Goal: Navigation & Orientation: Find specific page/section

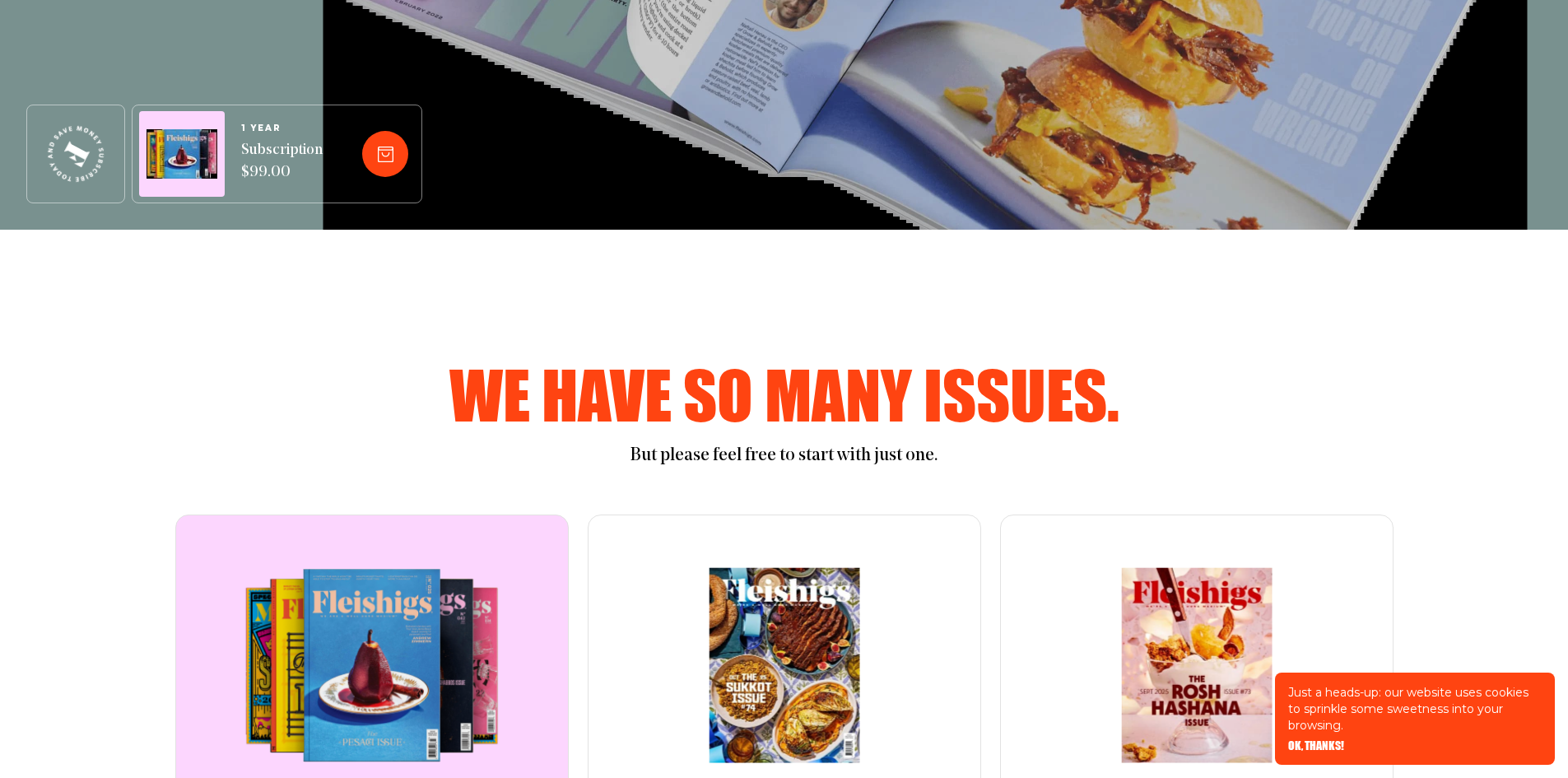
scroll to position [741, 0]
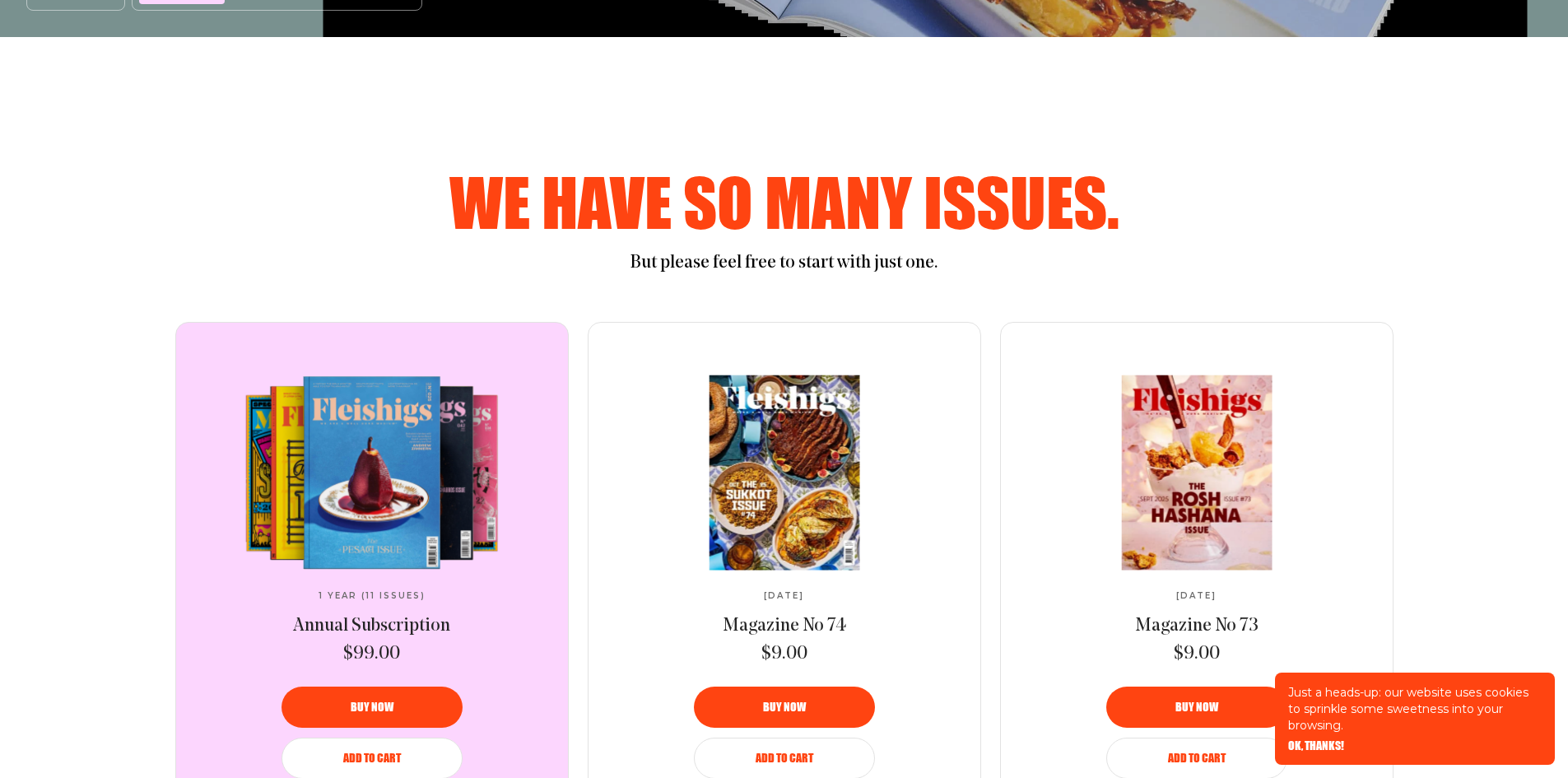
drag, startPoint x: 453, startPoint y: 217, endPoint x: 856, endPoint y: 209, distance: 403.1
click at [851, 210] on h2 "We have so many issues." at bounding box center [784, 201] width 1120 height 66
click at [1069, 211] on h2 "We have so many issues." at bounding box center [784, 201] width 1120 height 66
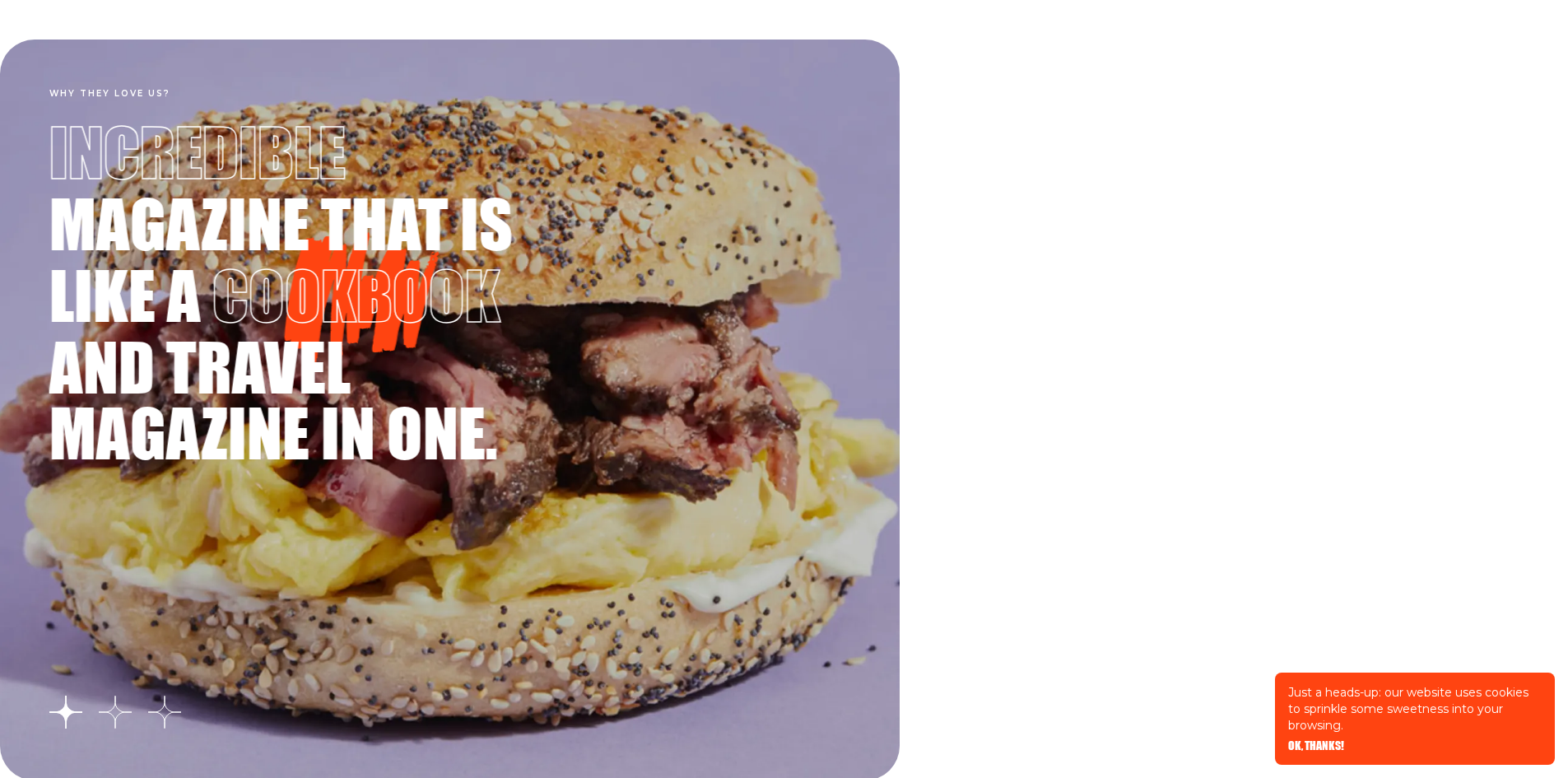
scroll to position [2800, 0]
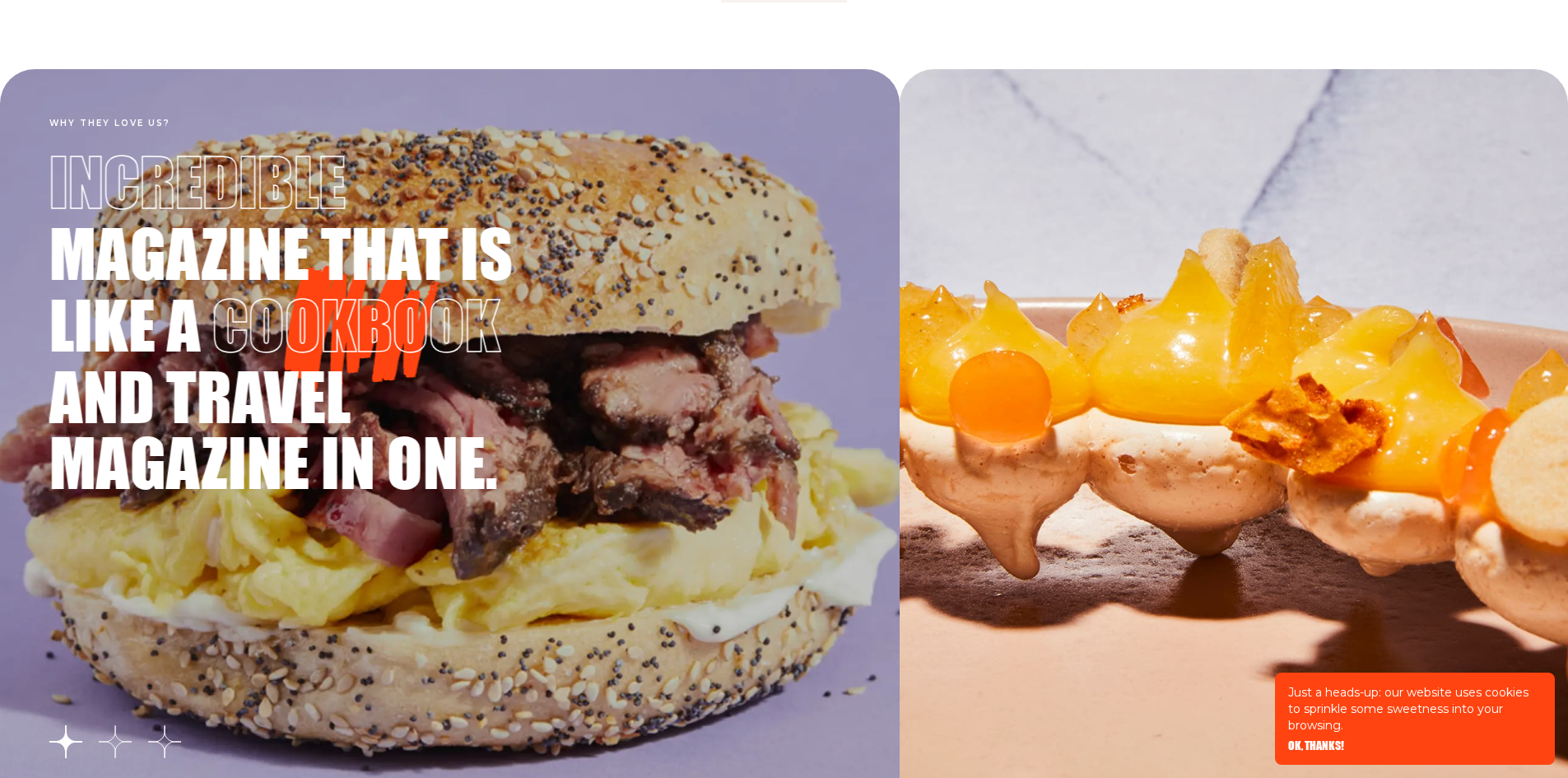
click at [113, 739] on button "Go to slide 2" at bounding box center [115, 741] width 33 height 33
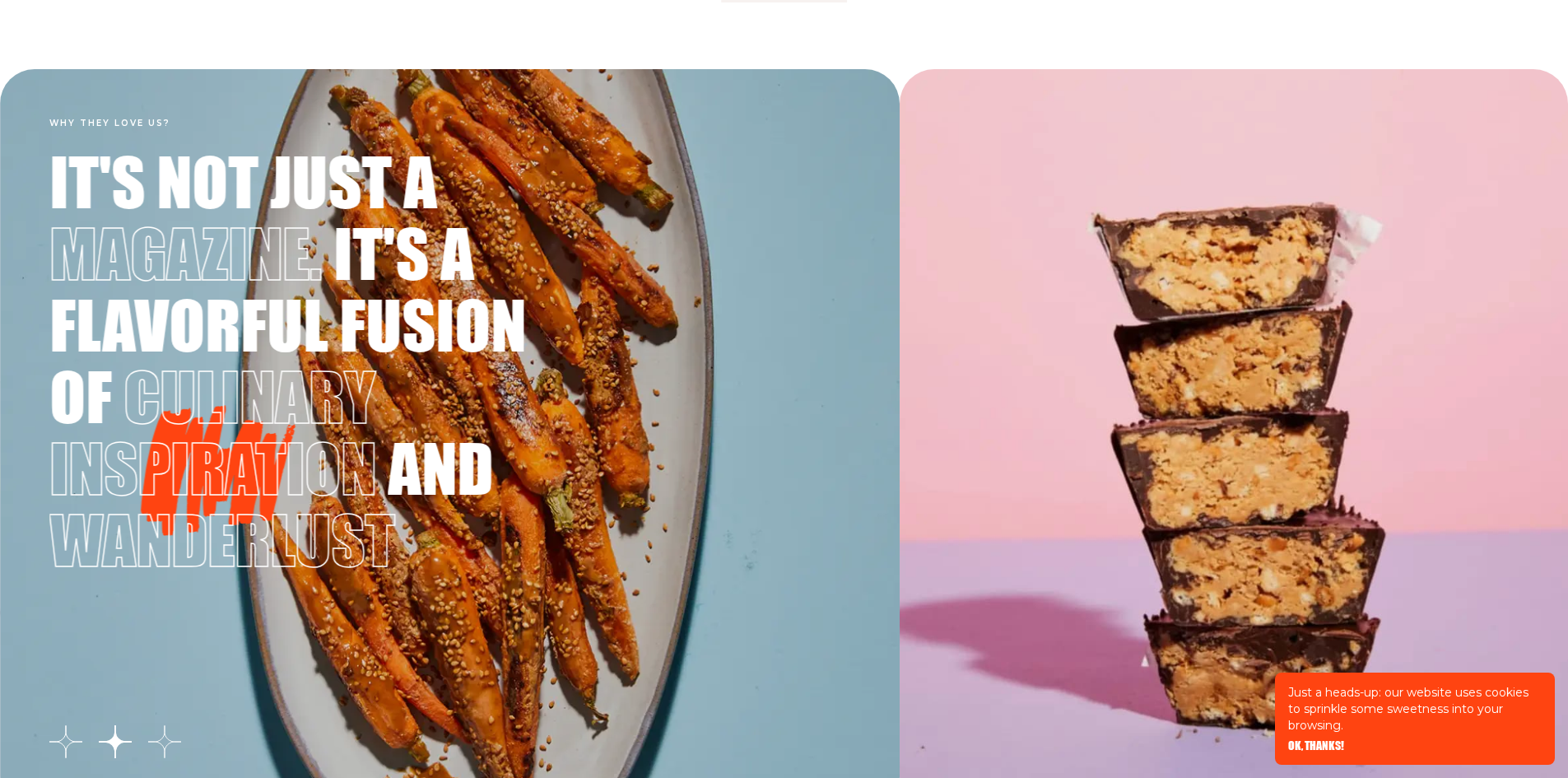
click at [166, 740] on button "Go to slide 3" at bounding box center [164, 741] width 33 height 33
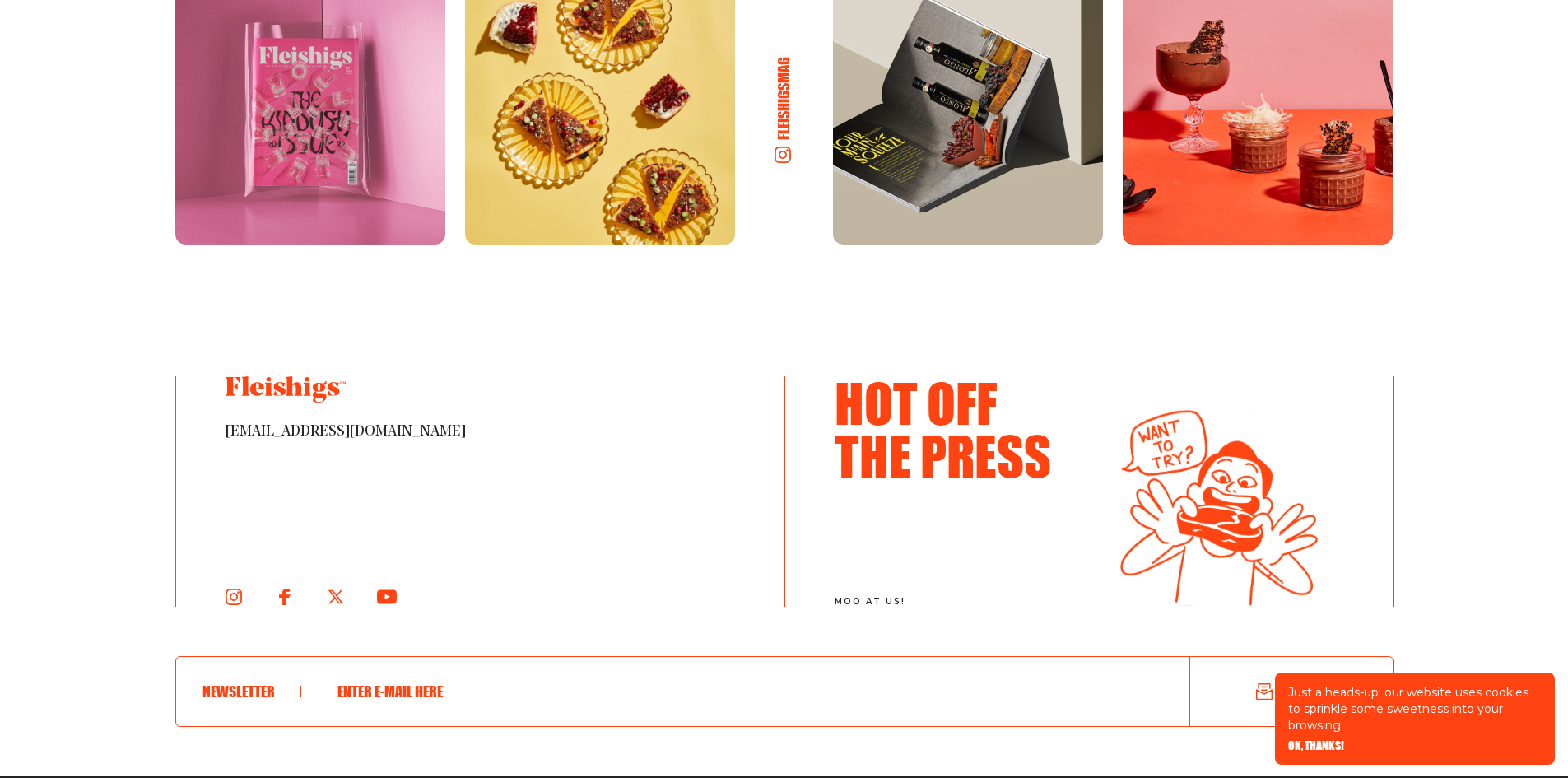
scroll to position [9030, 0]
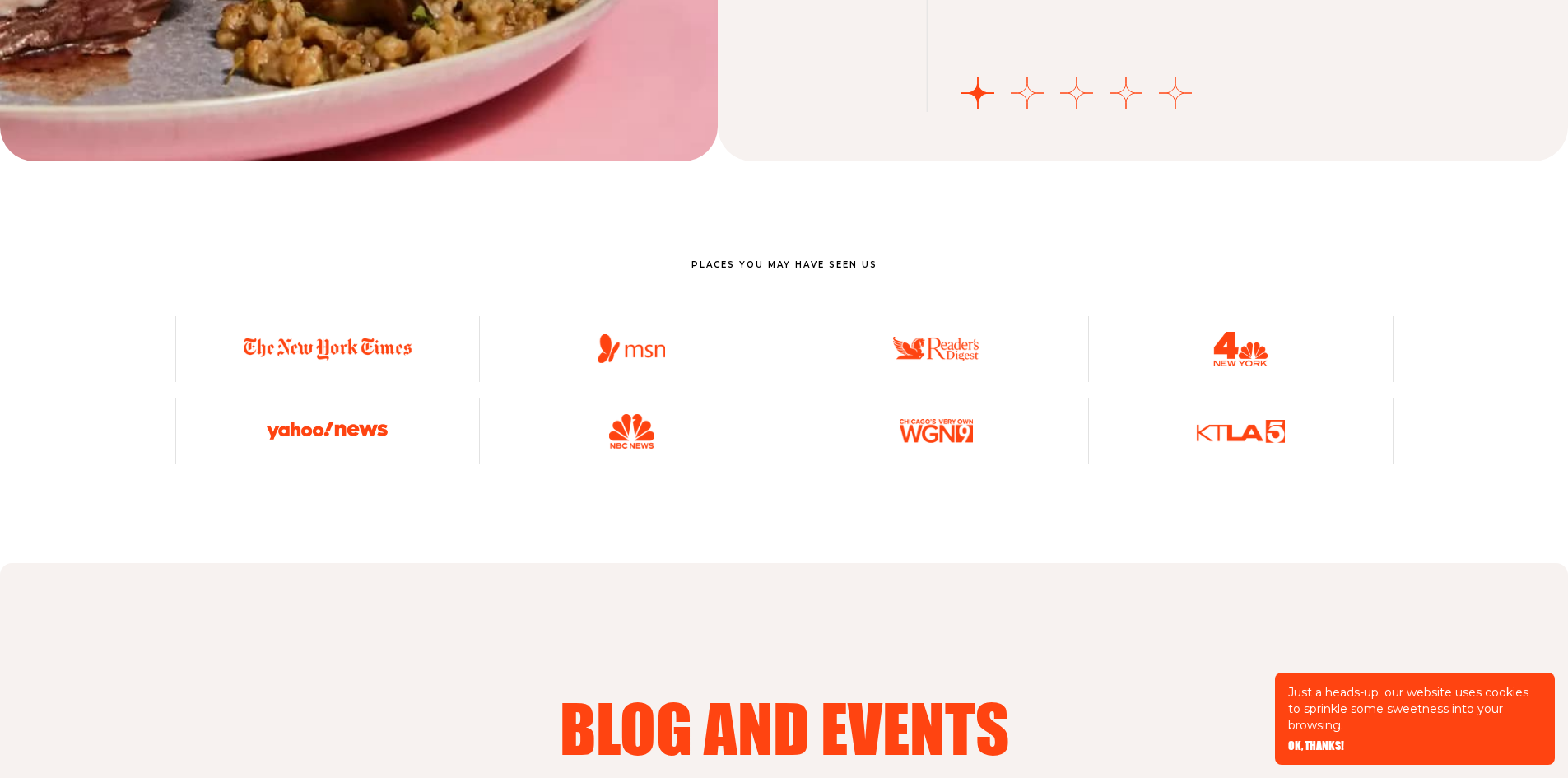
scroll to position [5900, 0]
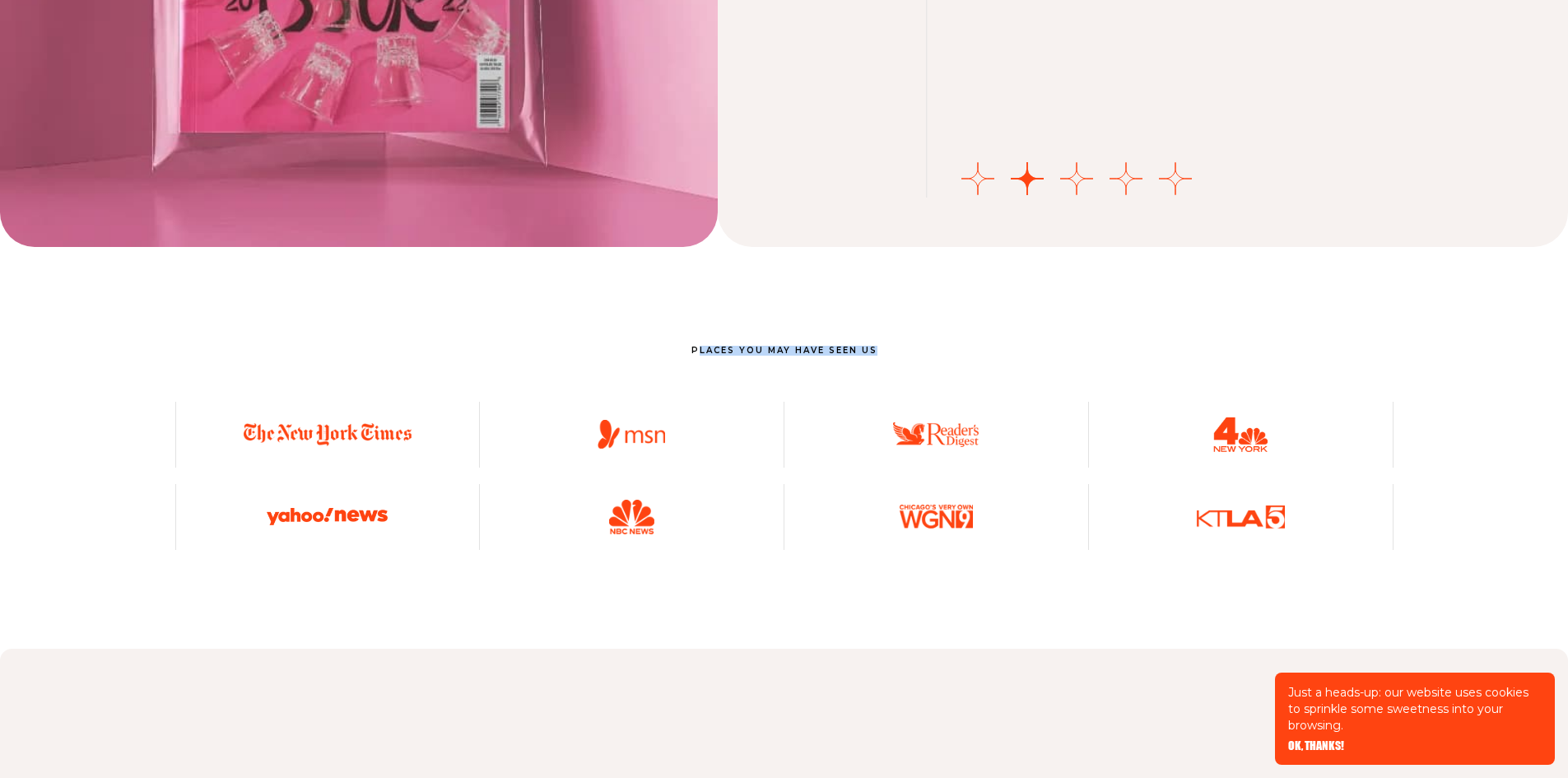
drag, startPoint x: 696, startPoint y: 343, endPoint x: 922, endPoint y: 344, distance: 226.0
click at [922, 346] on p "Places You May Have Seen Us" at bounding box center [784, 351] width 1219 height 10
drag, startPoint x: 867, startPoint y: 340, endPoint x: 694, endPoint y: 345, distance: 173.1
click at [694, 346] on p "Places You May Have Seen Us" at bounding box center [784, 351] width 1219 height 10
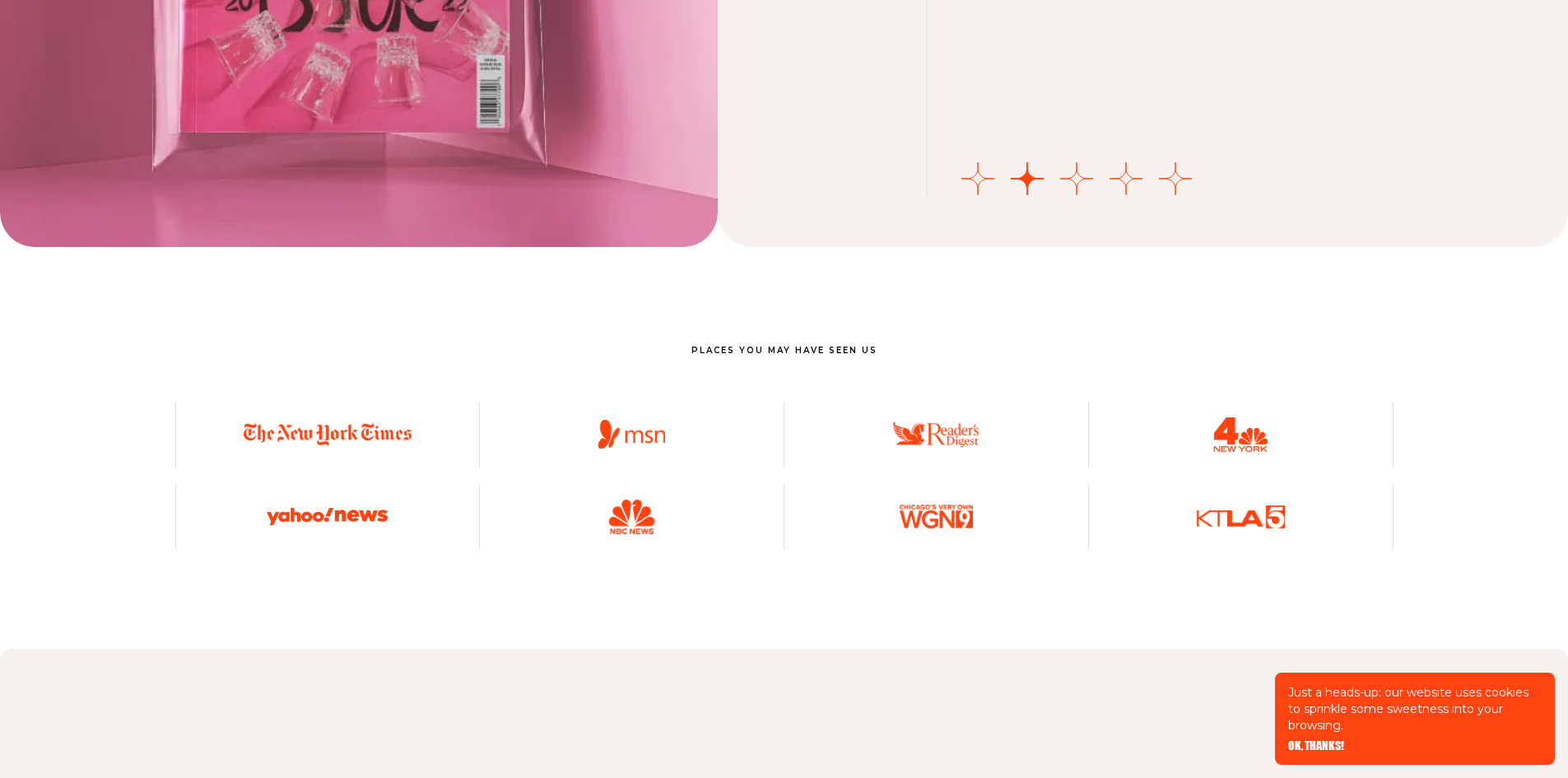
click at [1002, 378] on div "Places You May Have Seen Us" at bounding box center [784, 374] width 1219 height 56
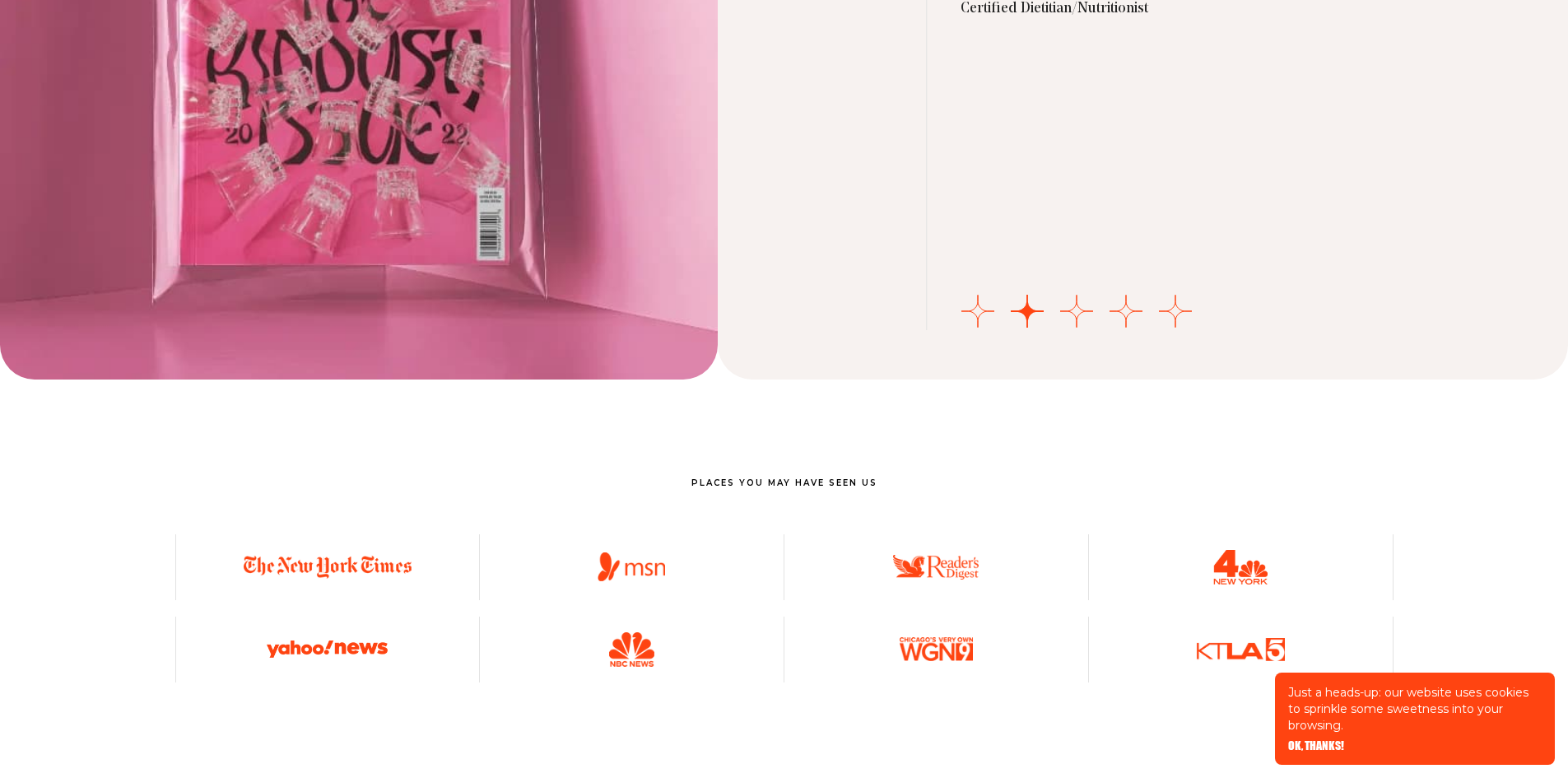
scroll to position [5571, 0]
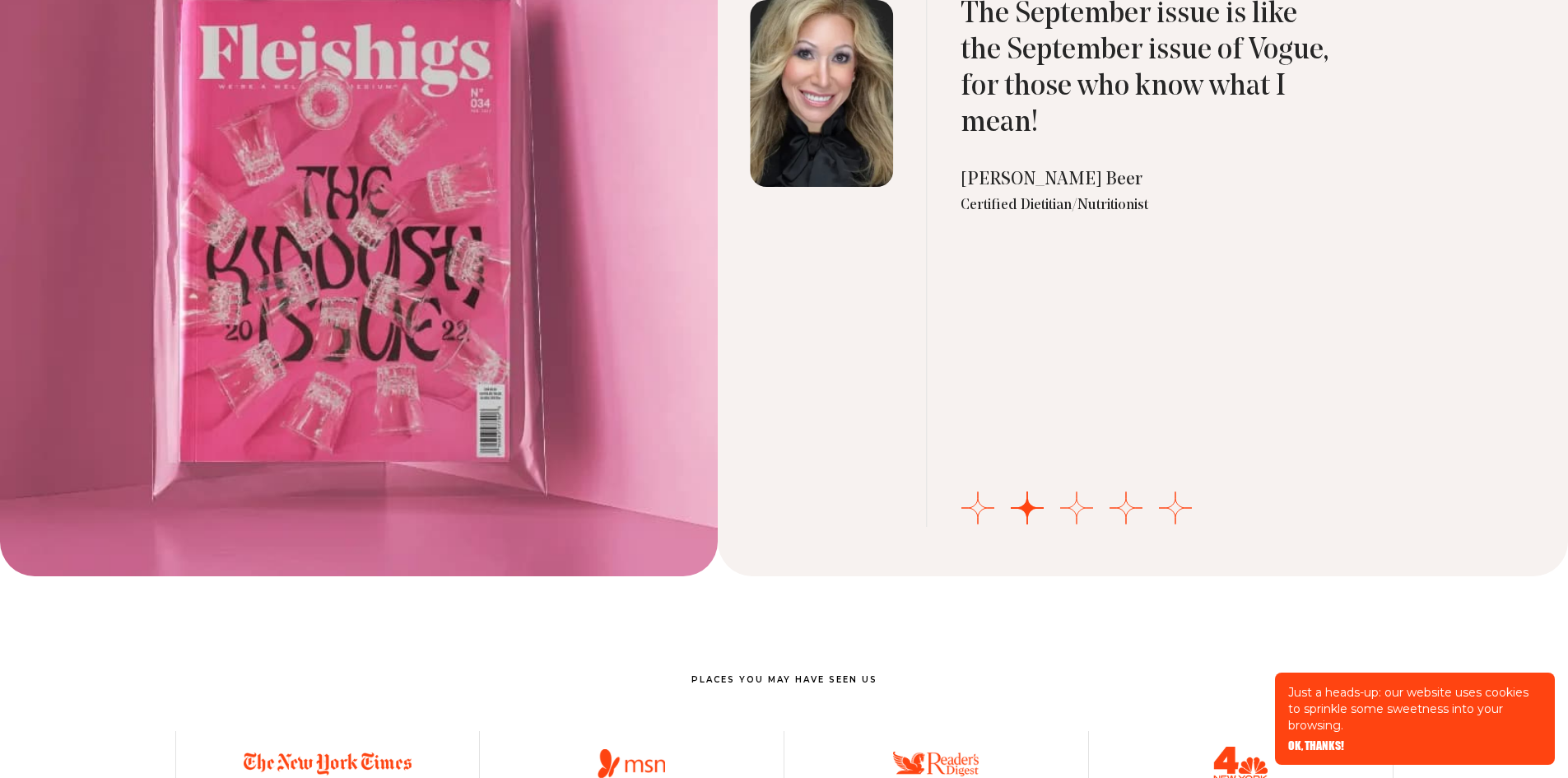
click at [1074, 501] on button "Go to slide 3" at bounding box center [1076, 507] width 33 height 33
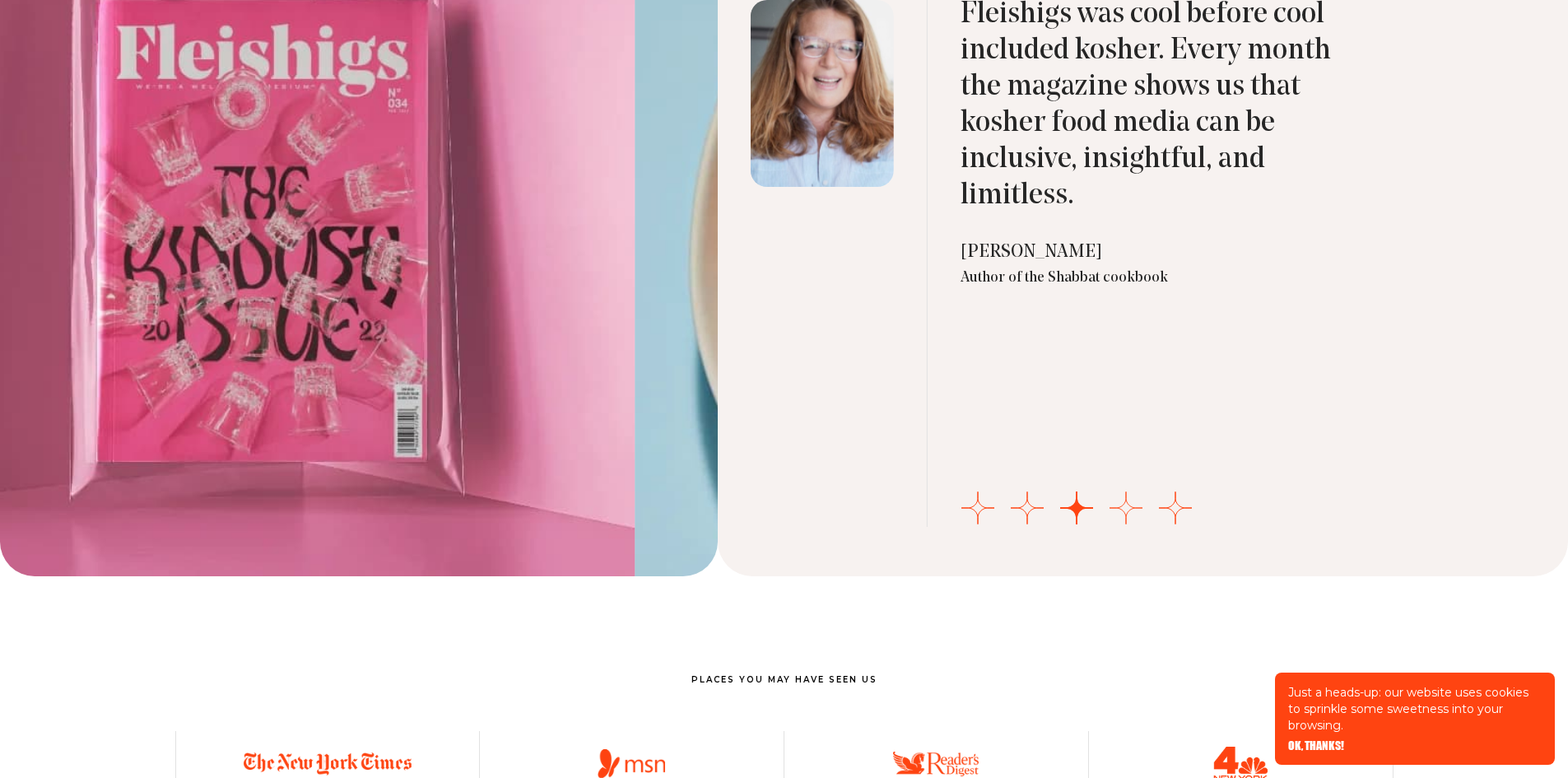
click at [1127, 506] on button "Go to slide 4" at bounding box center [1126, 507] width 33 height 33
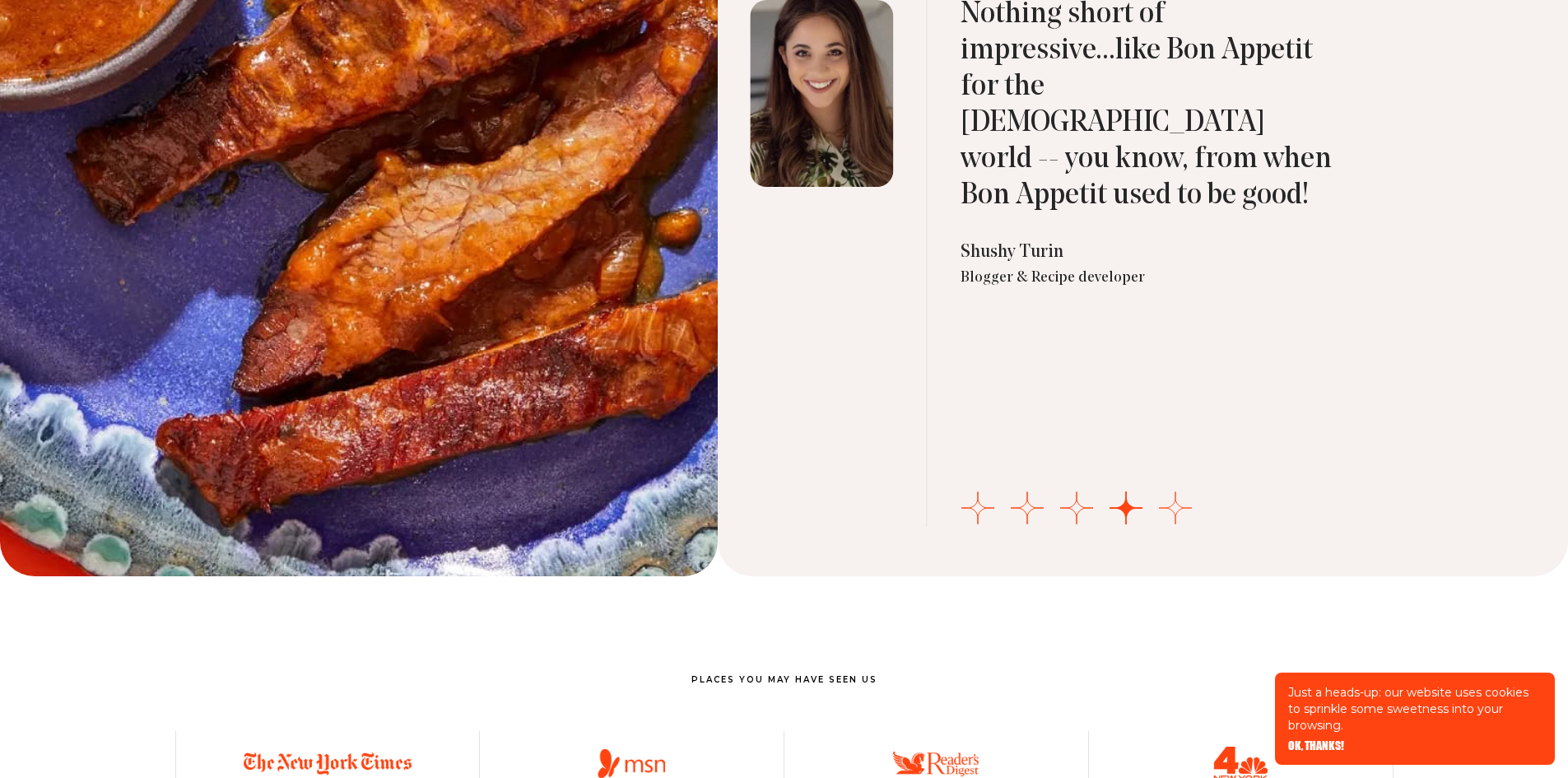
click at [1174, 506] on button "Go to slide 5" at bounding box center [1175, 507] width 33 height 33
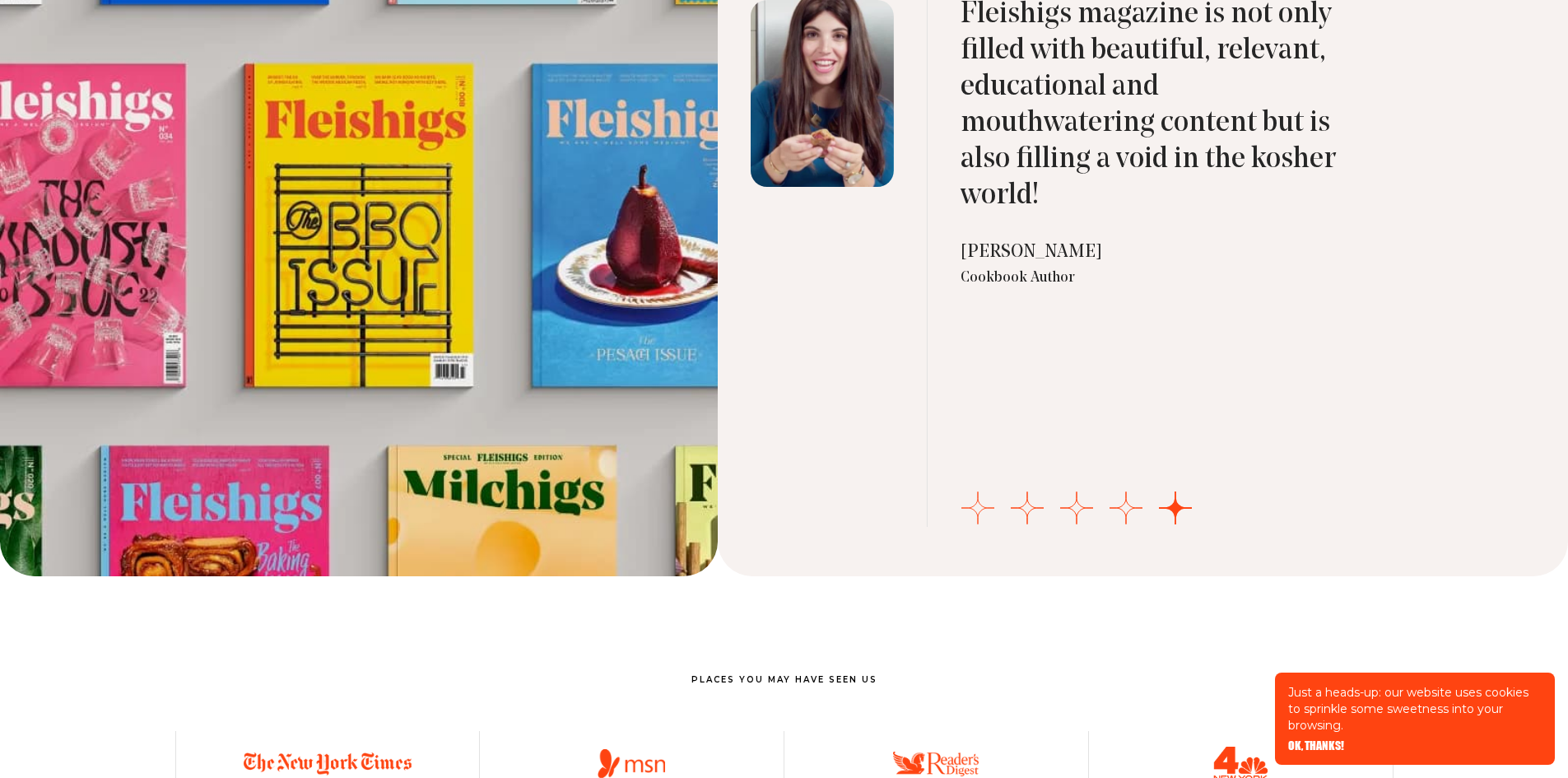
click at [976, 505] on button "Go to slide 1" at bounding box center [977, 507] width 33 height 33
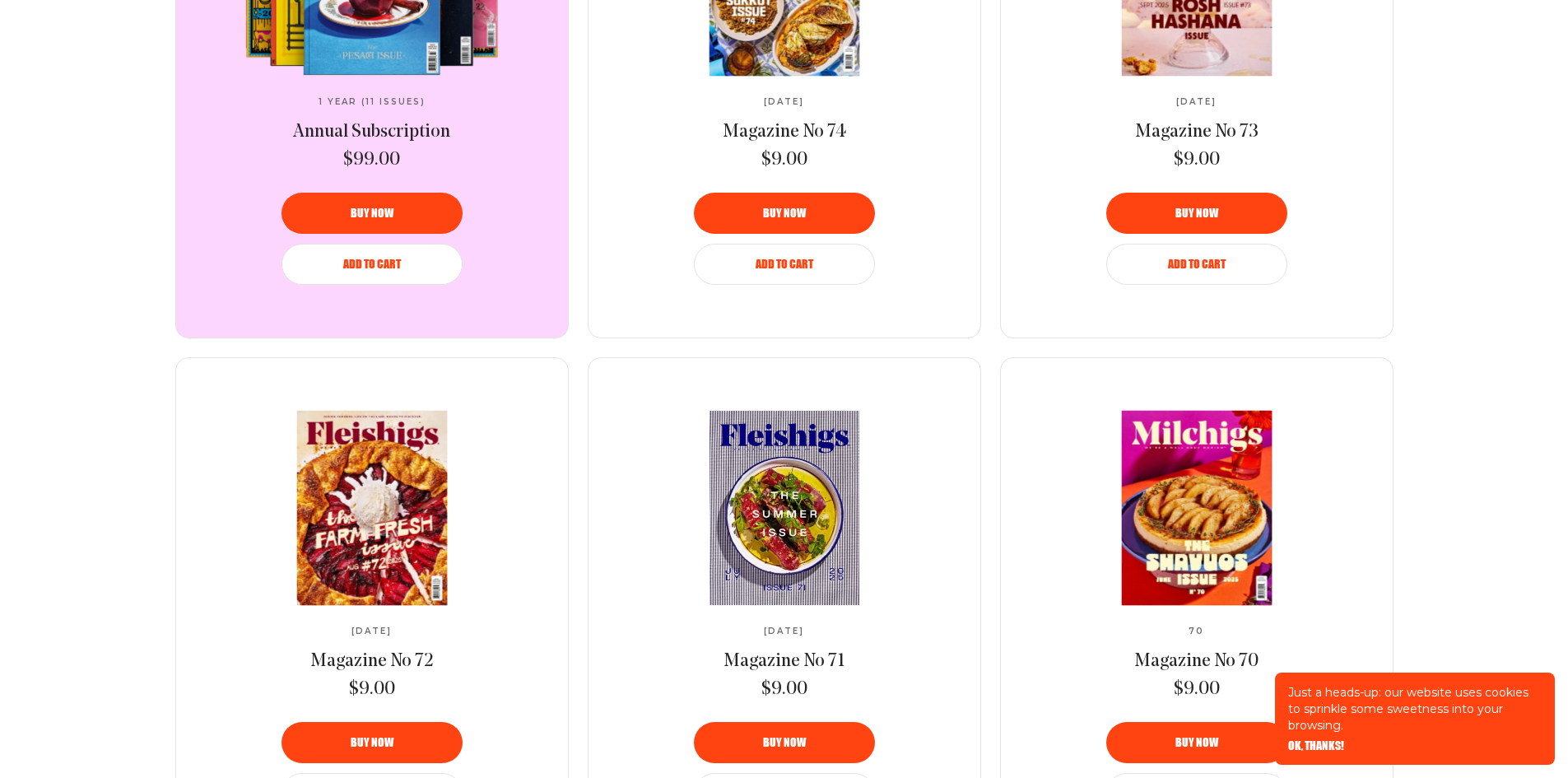
scroll to position [823, 0]
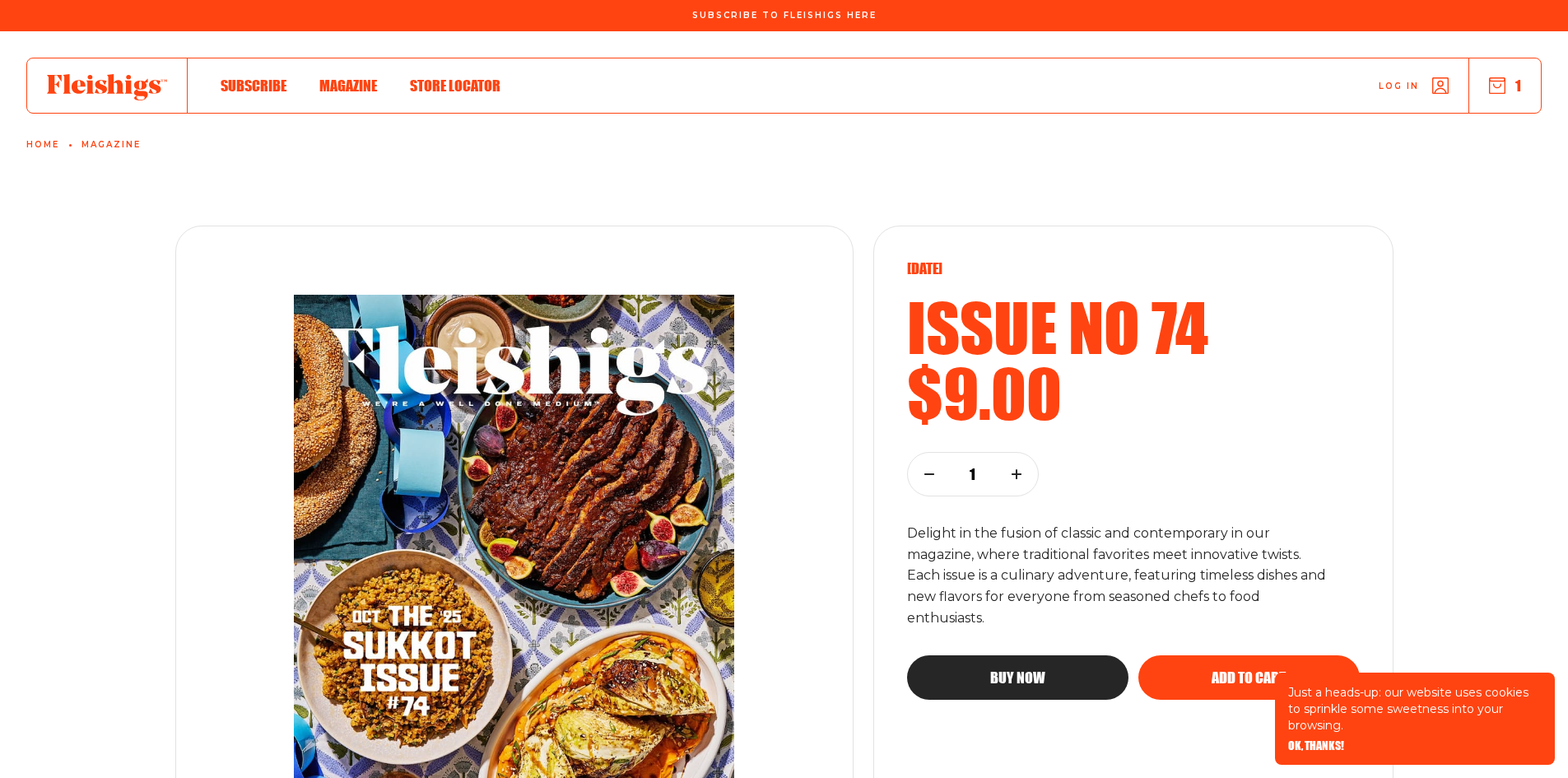
click at [346, 77] on span "Magazine" at bounding box center [348, 69] width 58 height 18
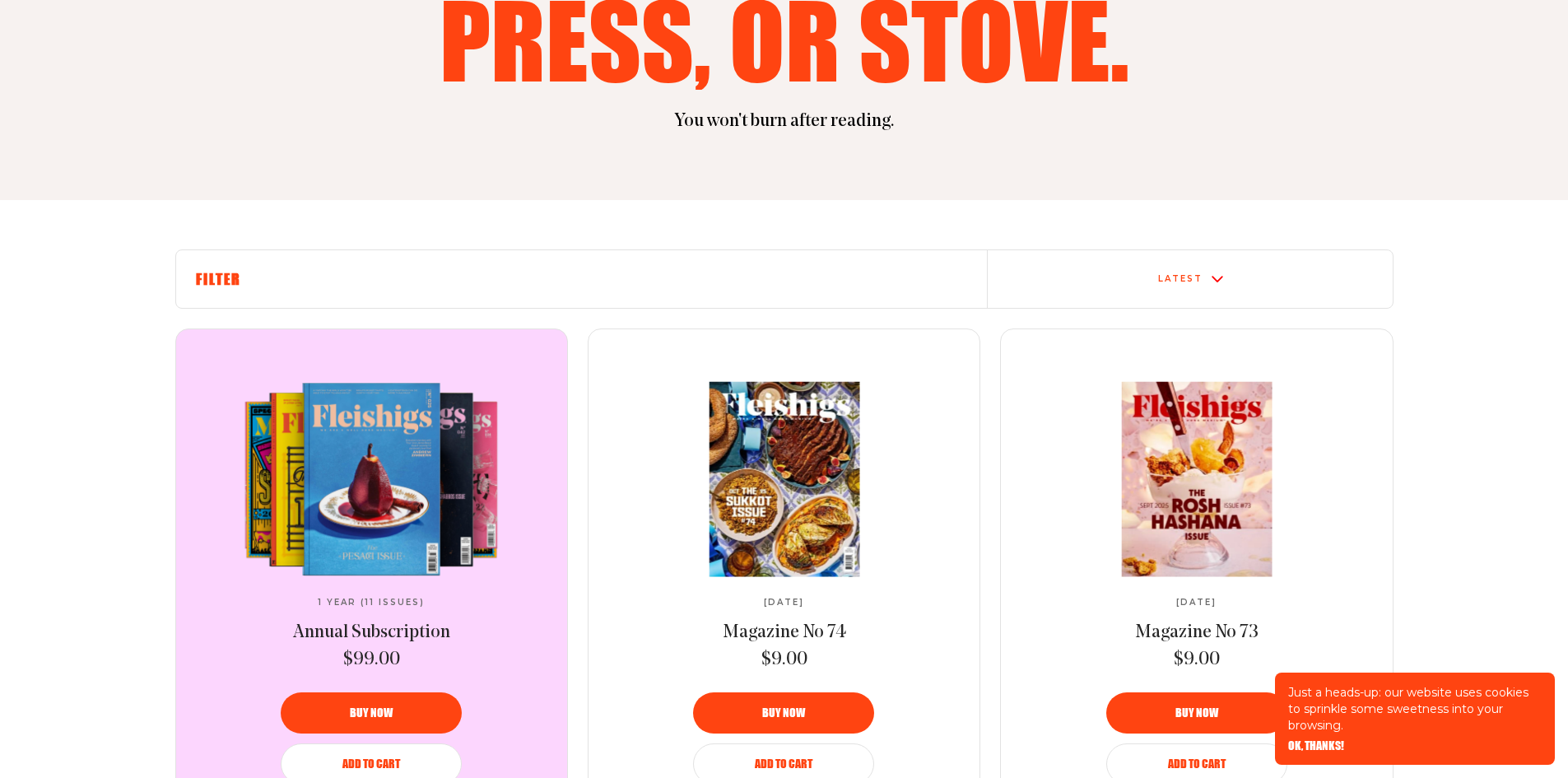
scroll to position [329, 0]
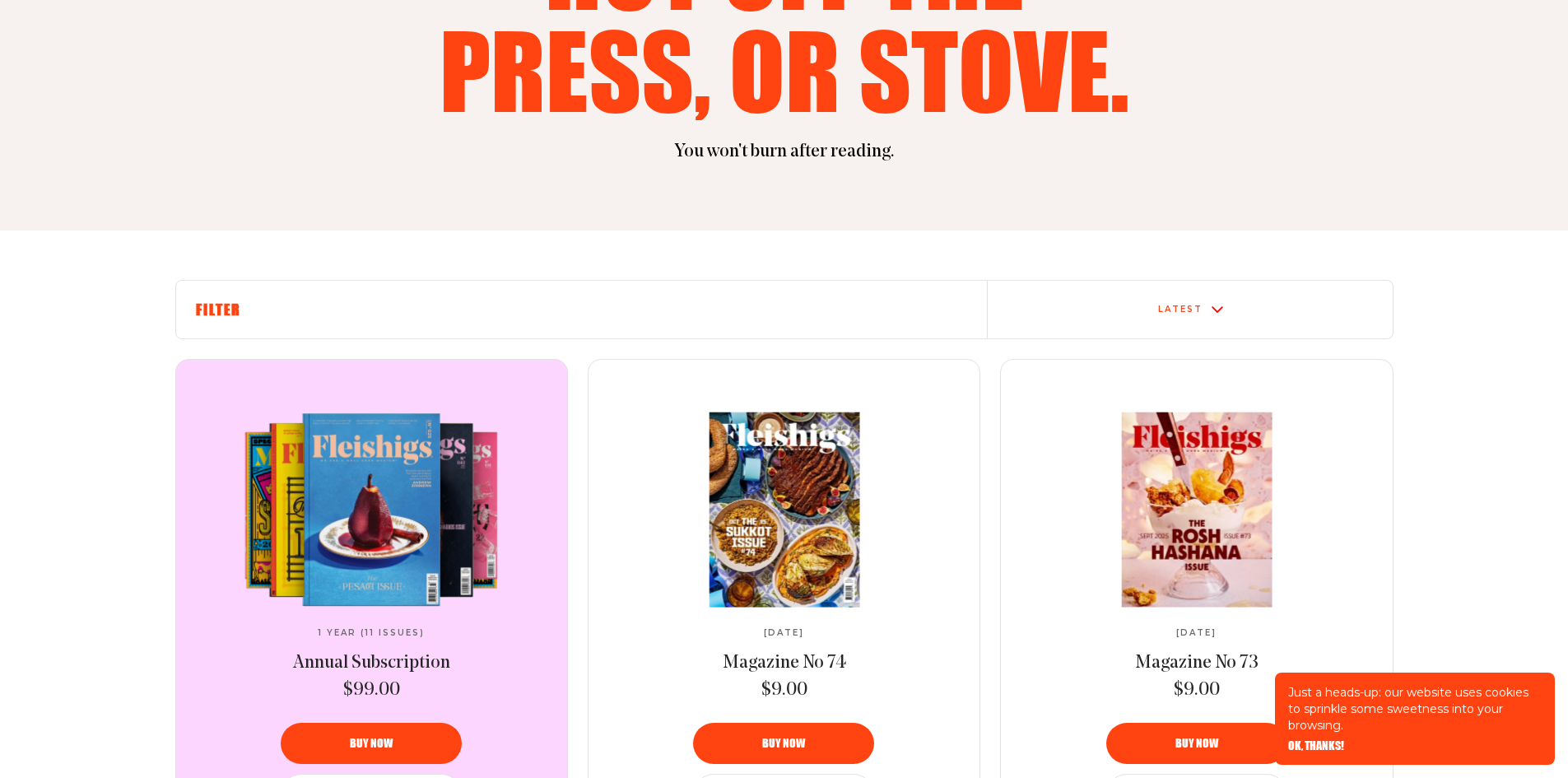
click at [216, 308] on h6 "Filter" at bounding box center [582, 310] width 771 height 18
click at [261, 311] on h6 "Filter" at bounding box center [582, 310] width 771 height 18
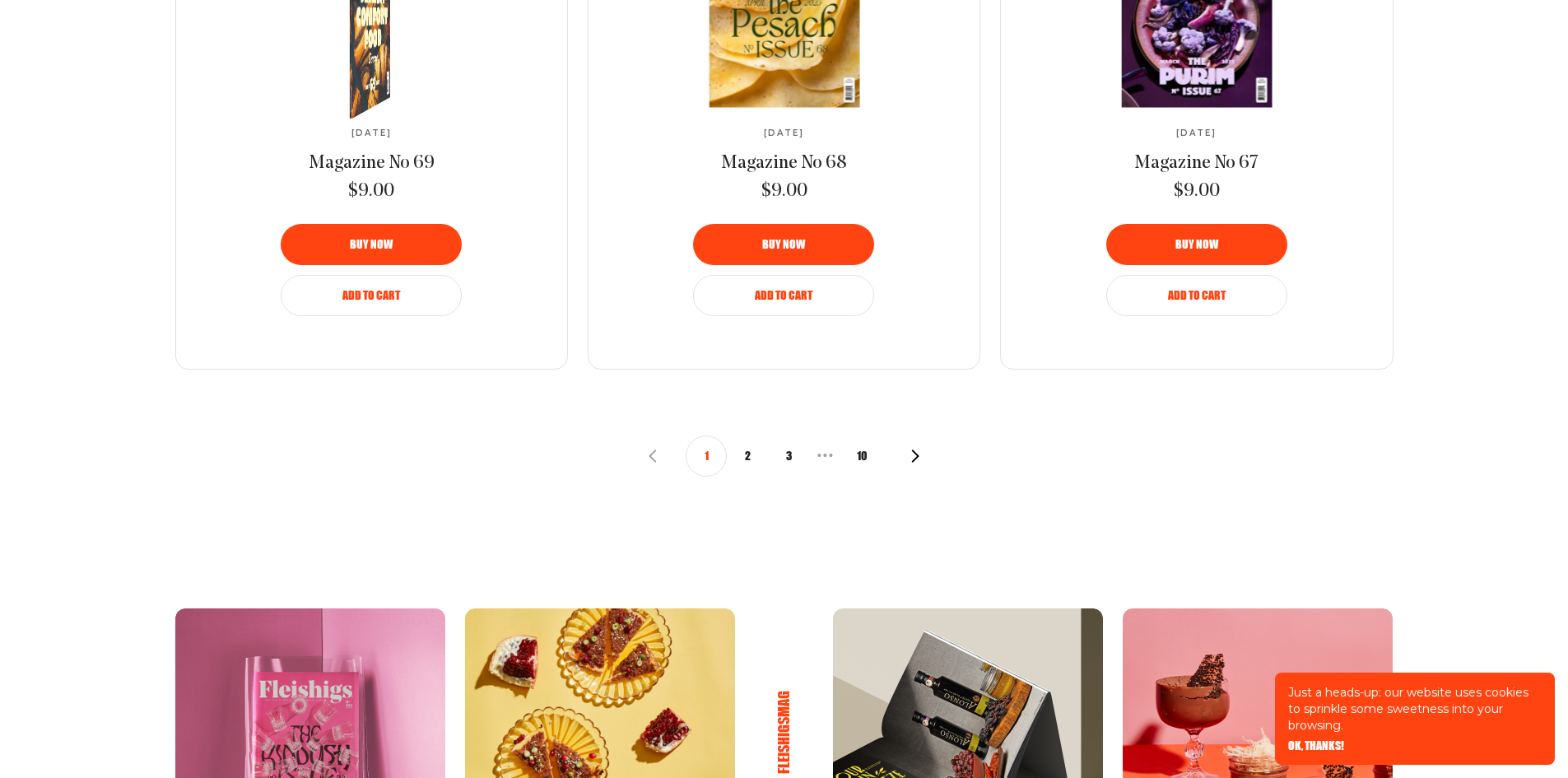
scroll to position [1977, 0]
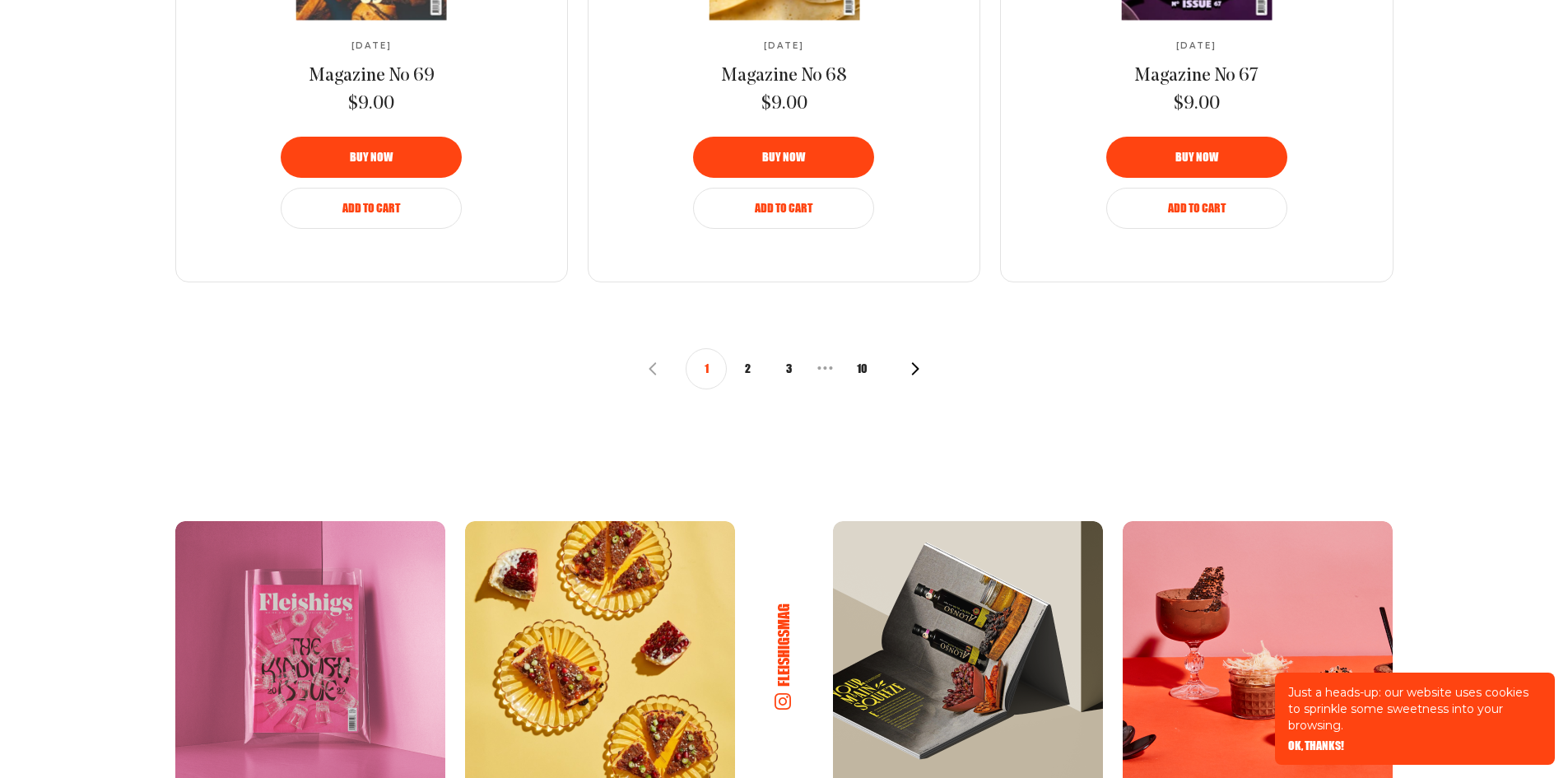
click at [739, 375] on button "2" at bounding box center [747, 369] width 41 height 41
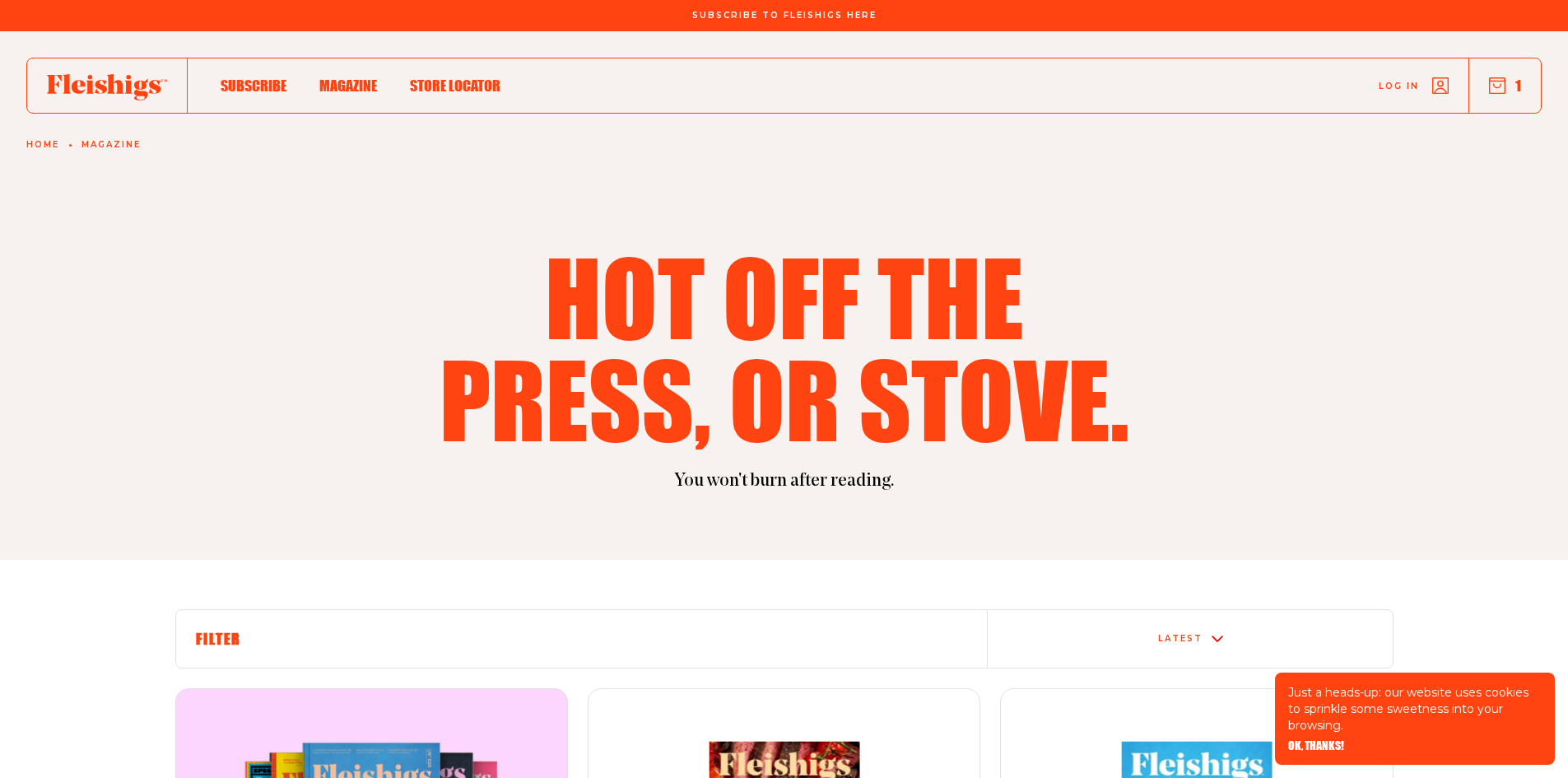
click at [749, 373] on h1 "Hot off the press, or stove." at bounding box center [784, 348] width 712 height 205
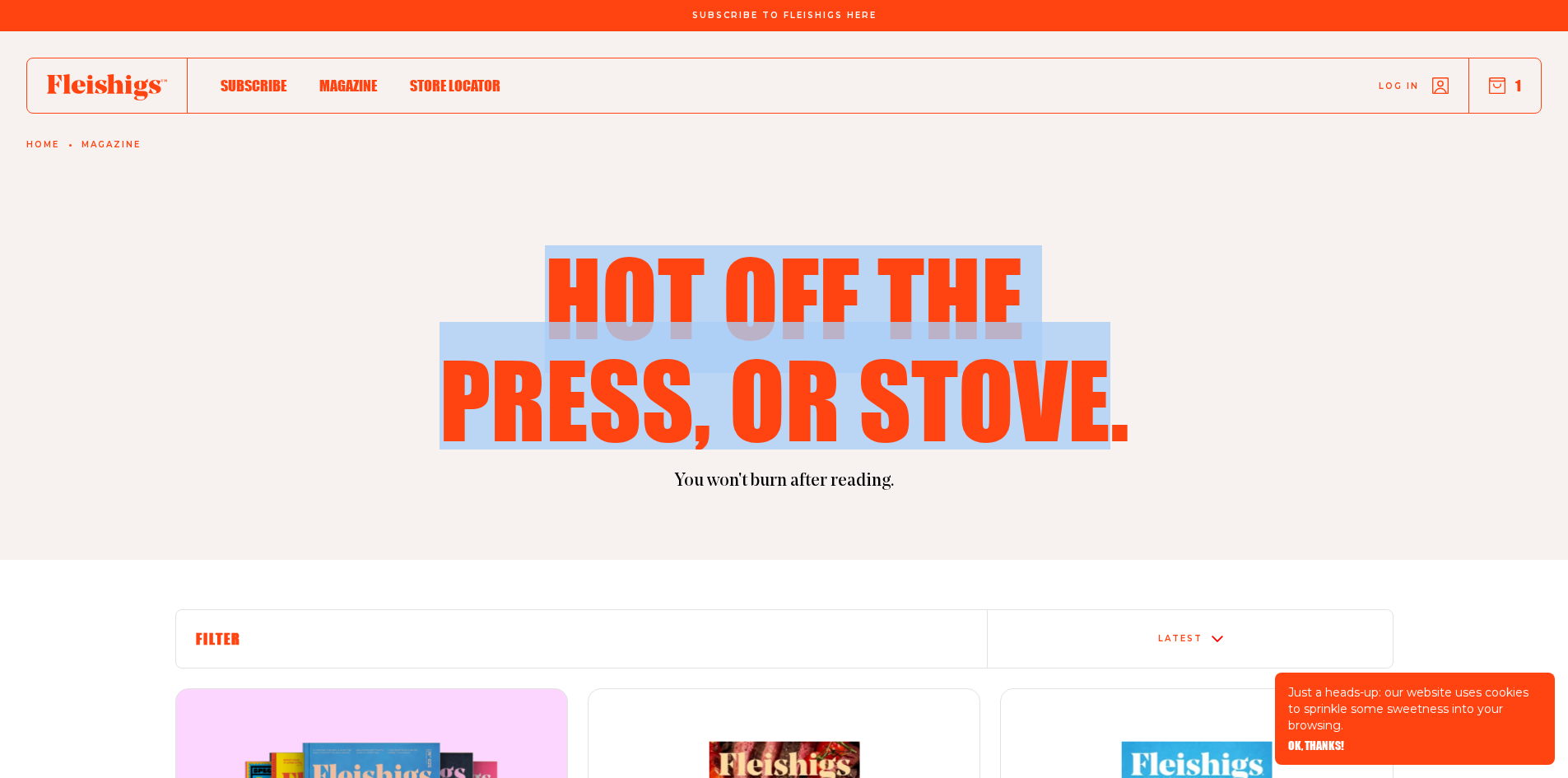
drag, startPoint x: 531, startPoint y: 271, endPoint x: 1129, endPoint y: 409, distance: 613.7
click at [1117, 405] on h1 "Hot off the press, or stove." at bounding box center [784, 348] width 712 height 205
click at [1113, 418] on h1 "Hot off the press, or stove." at bounding box center [784, 348] width 712 height 205
drag, startPoint x: 1120, startPoint y: 430, endPoint x: 520, endPoint y: 287, distance: 616.8
click at [520, 287] on h1 "Hot off the press, or stove." at bounding box center [784, 348] width 712 height 205
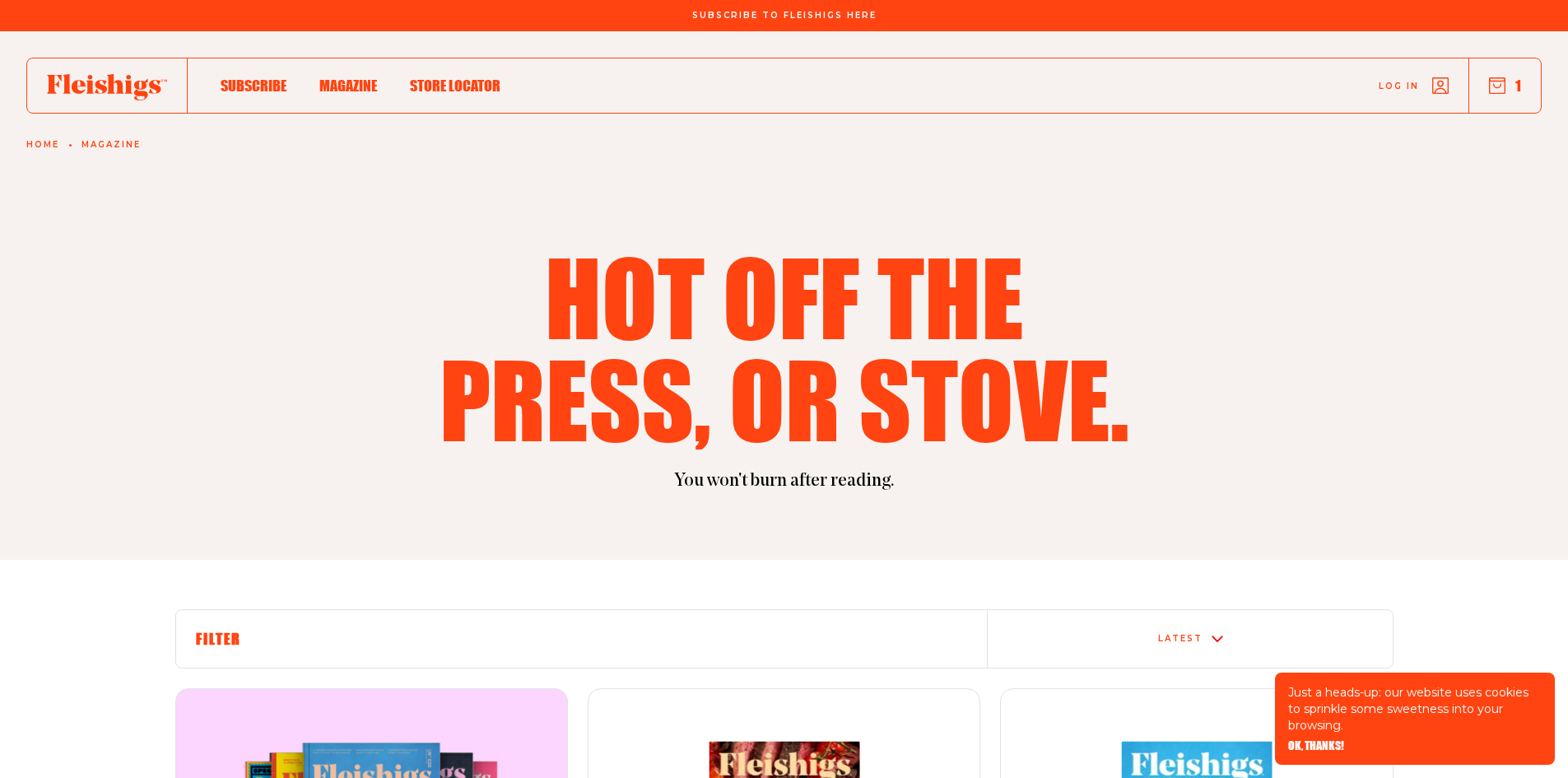
click at [433, 487] on p "You won't burn after reading." at bounding box center [784, 481] width 1219 height 24
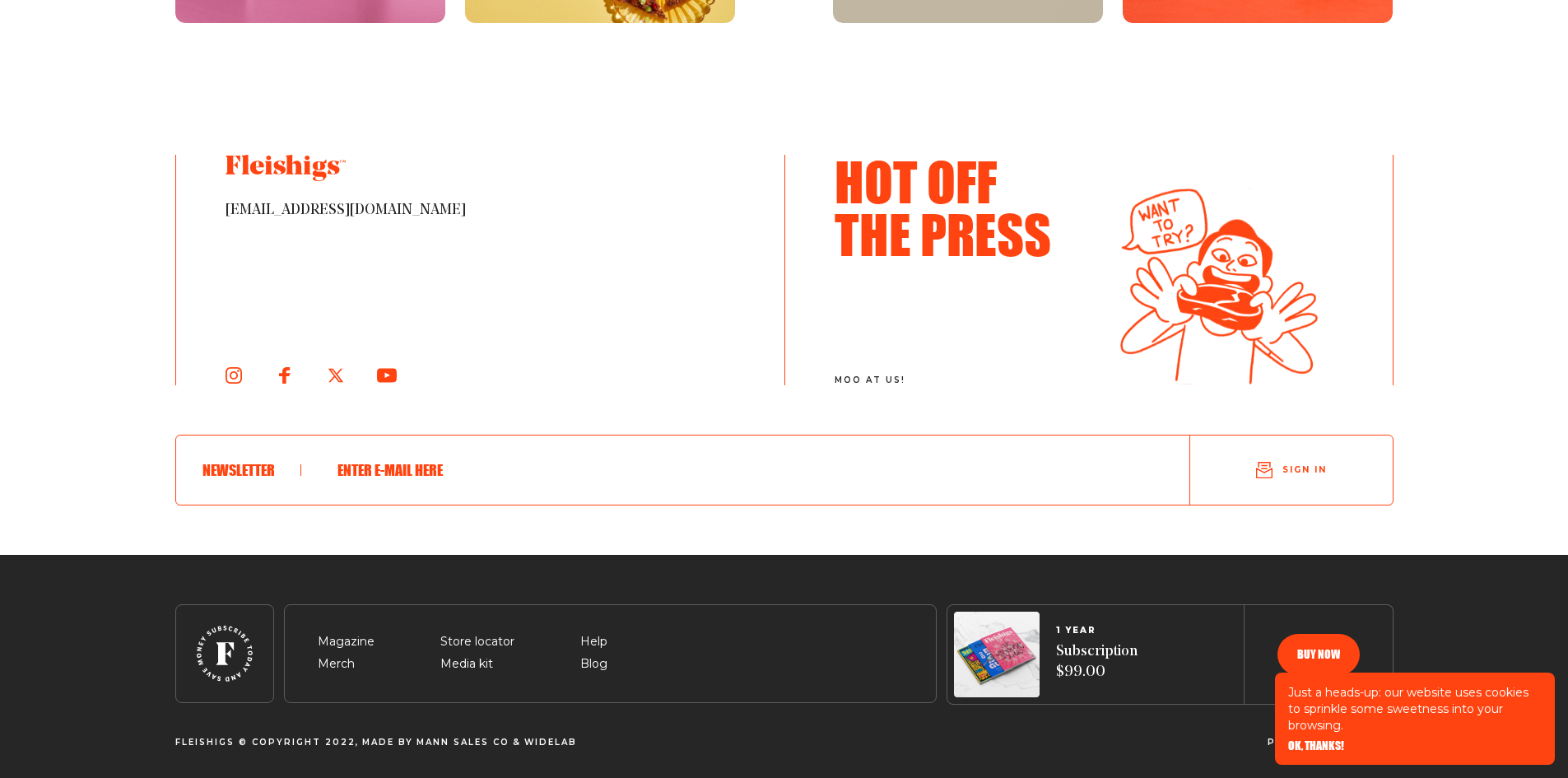
scroll to position [2747, 0]
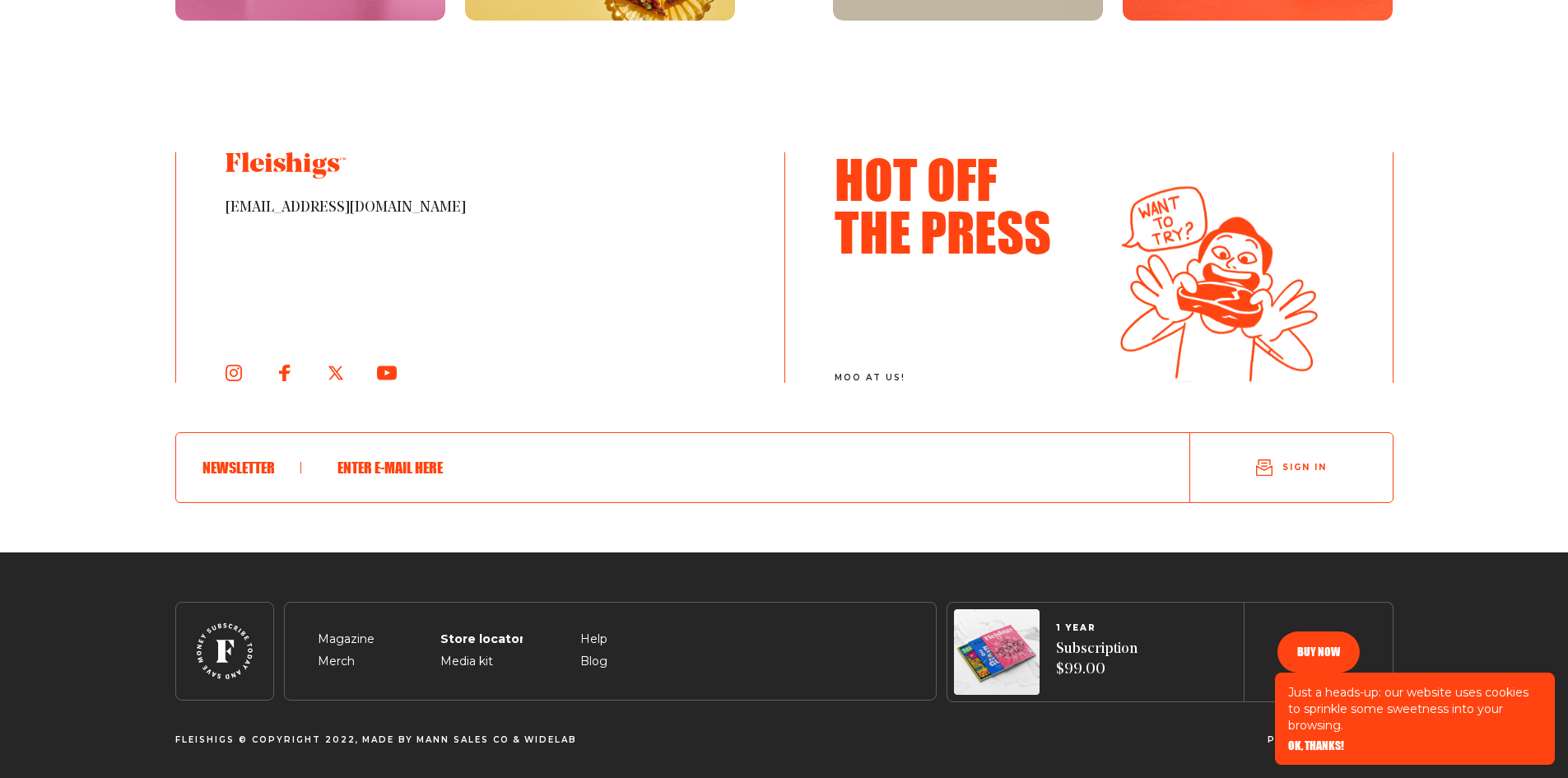
click at [463, 630] on span "Store locator" at bounding box center [478, 620] width 74 height 20
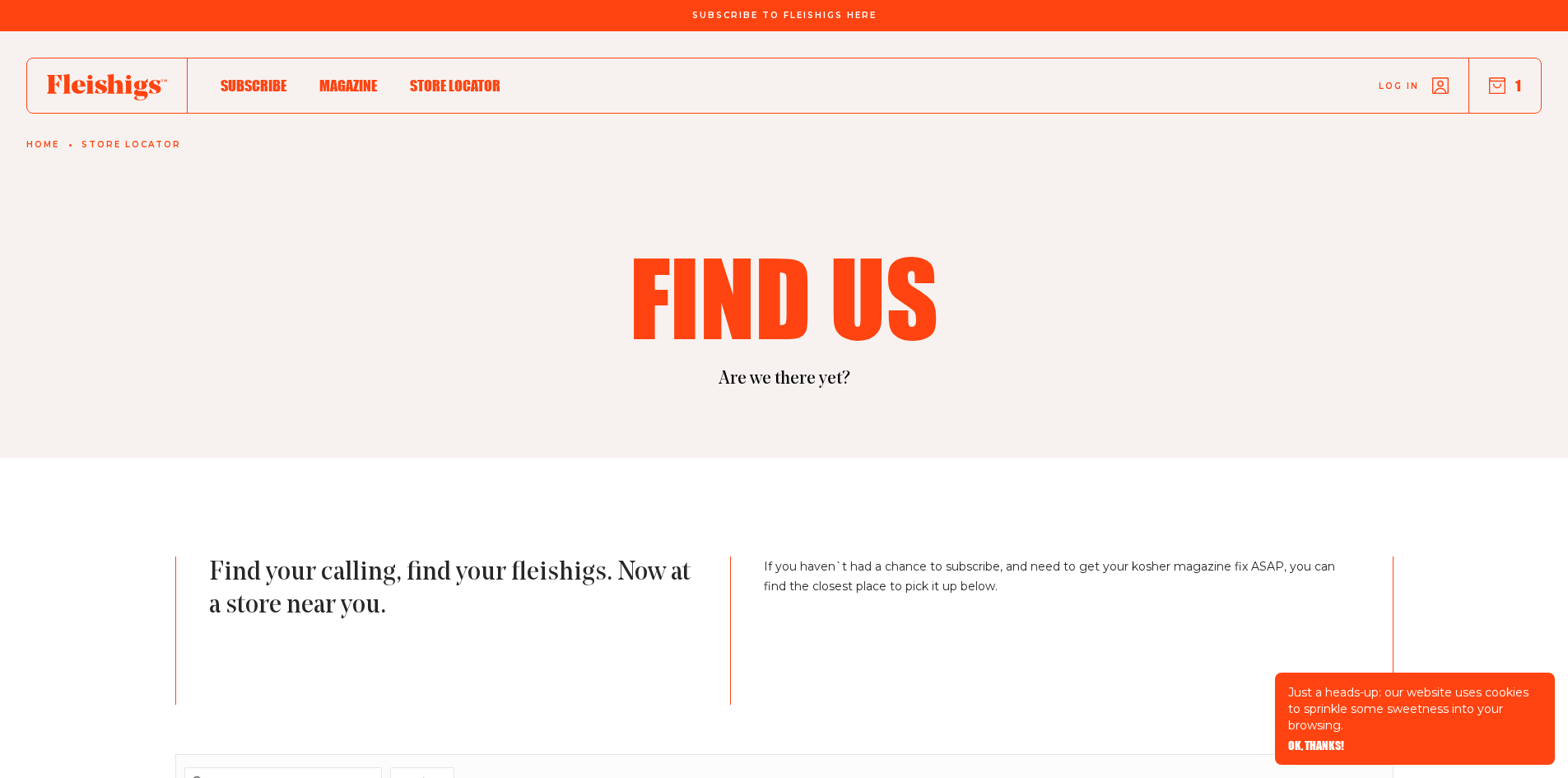
click at [85, 91] on icon at bounding box center [106, 86] width 120 height 26
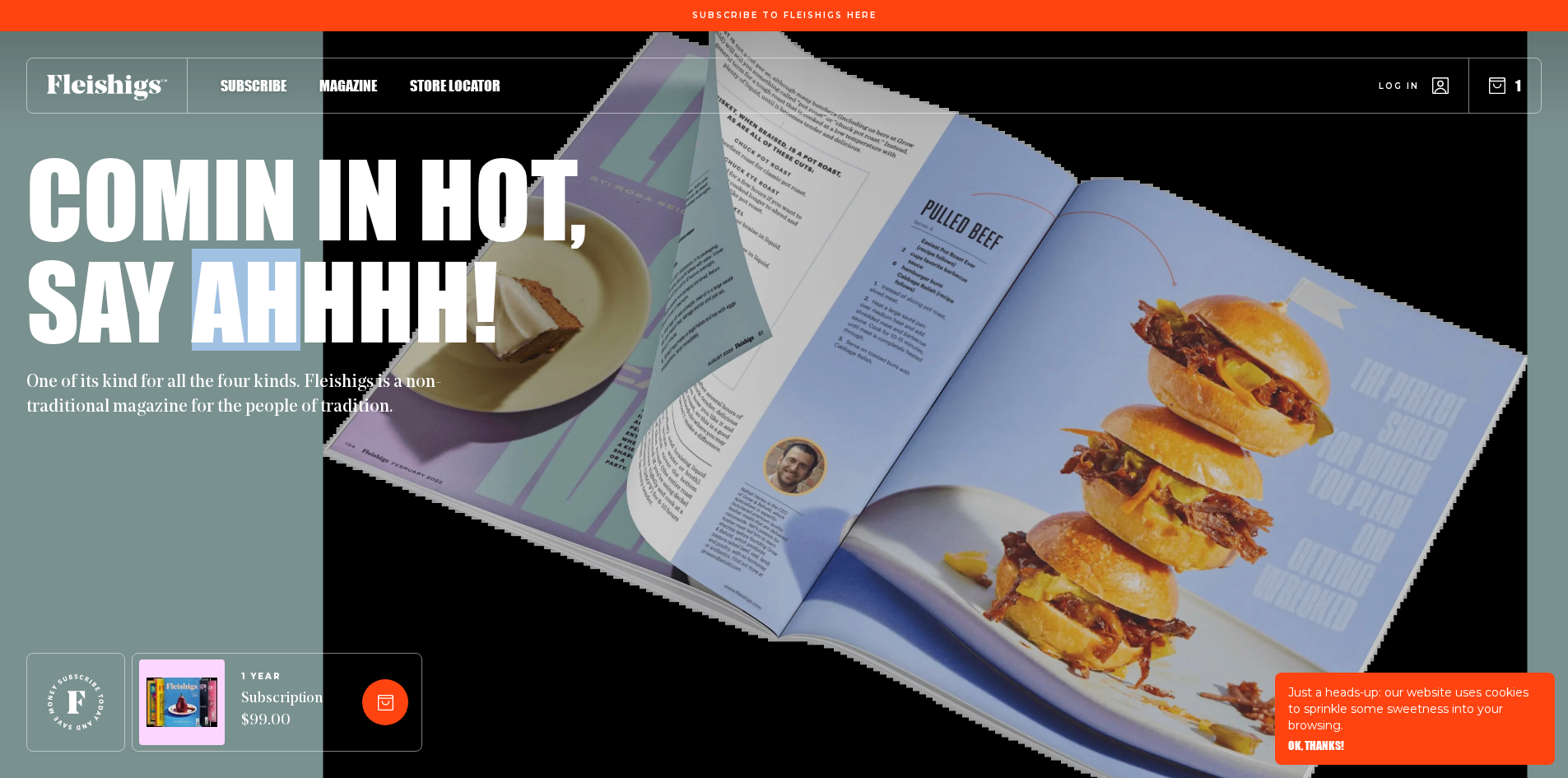
drag, startPoint x: 206, startPoint y: 316, endPoint x: 448, endPoint y: 304, distance: 242.3
click at [411, 306] on h1 "Say ahhhh!" at bounding box center [261, 300] width 472 height 102
click at [863, 416] on div "One of its kind for all the four kinds. Fleishigs is a non-traditional magazine…" at bounding box center [784, 385] width 1516 height 70
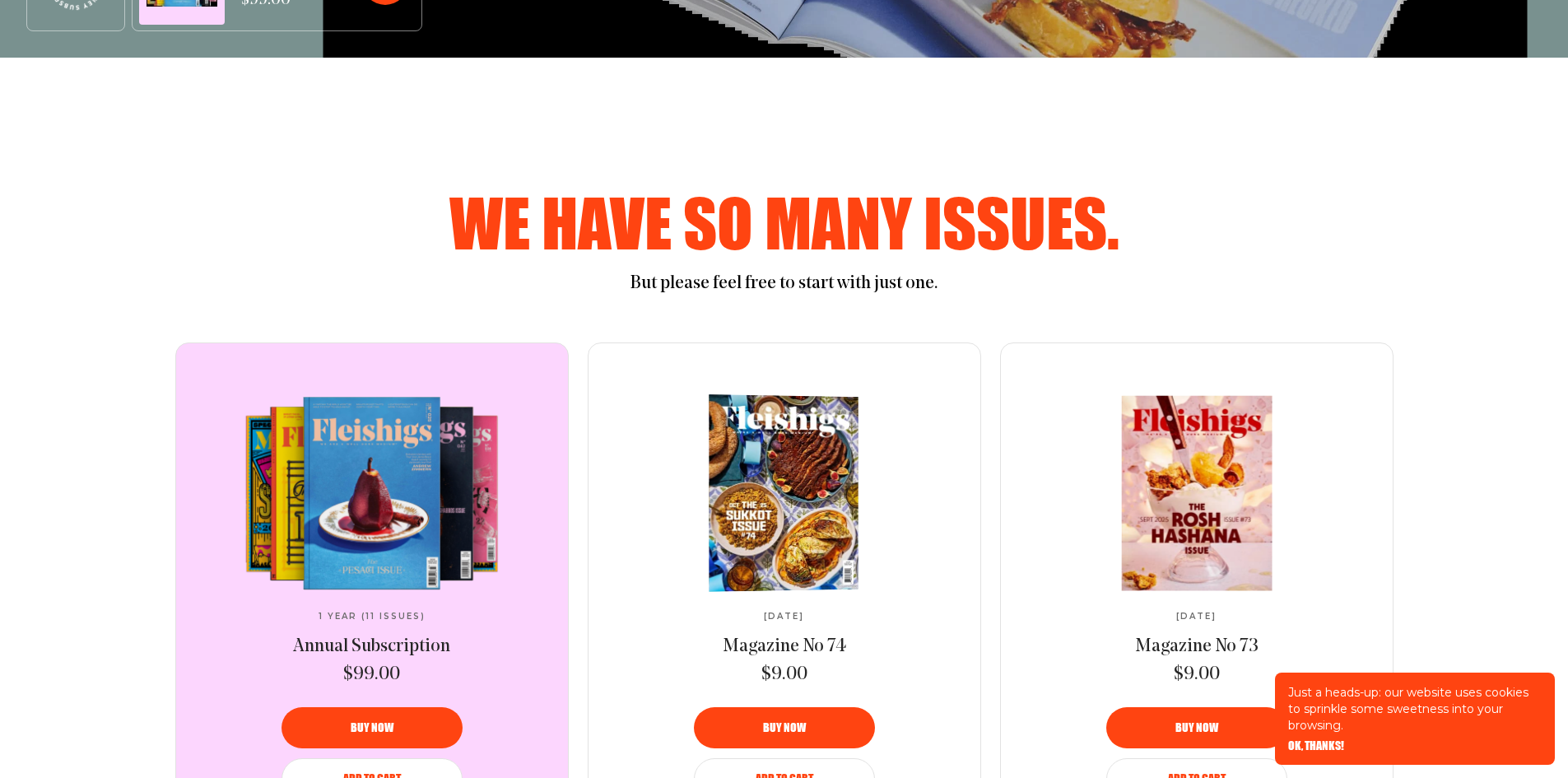
scroll to position [741, 0]
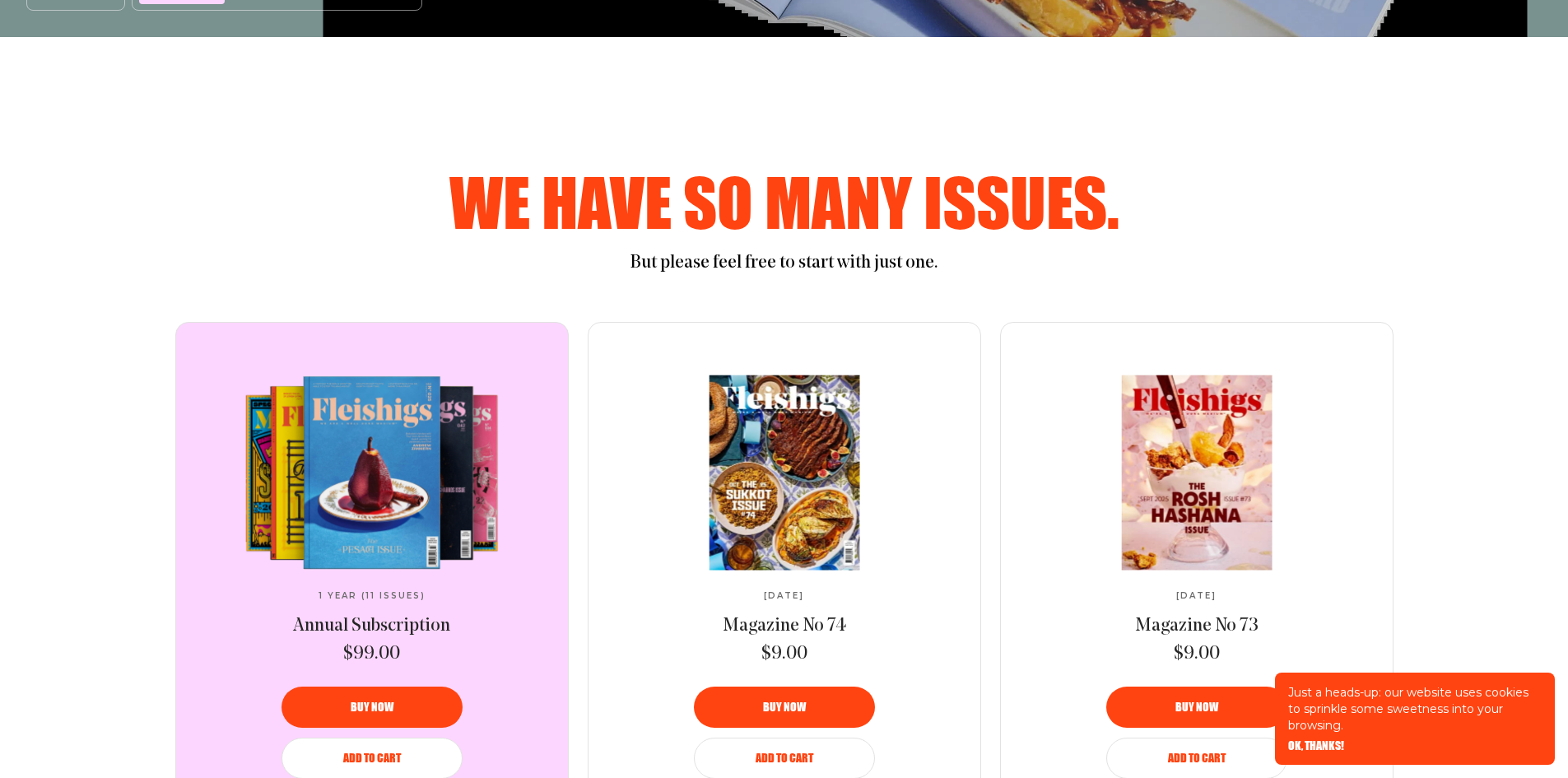
click at [233, 245] on div "But please feel free to start with just one." at bounding box center [784, 255] width 1120 height 41
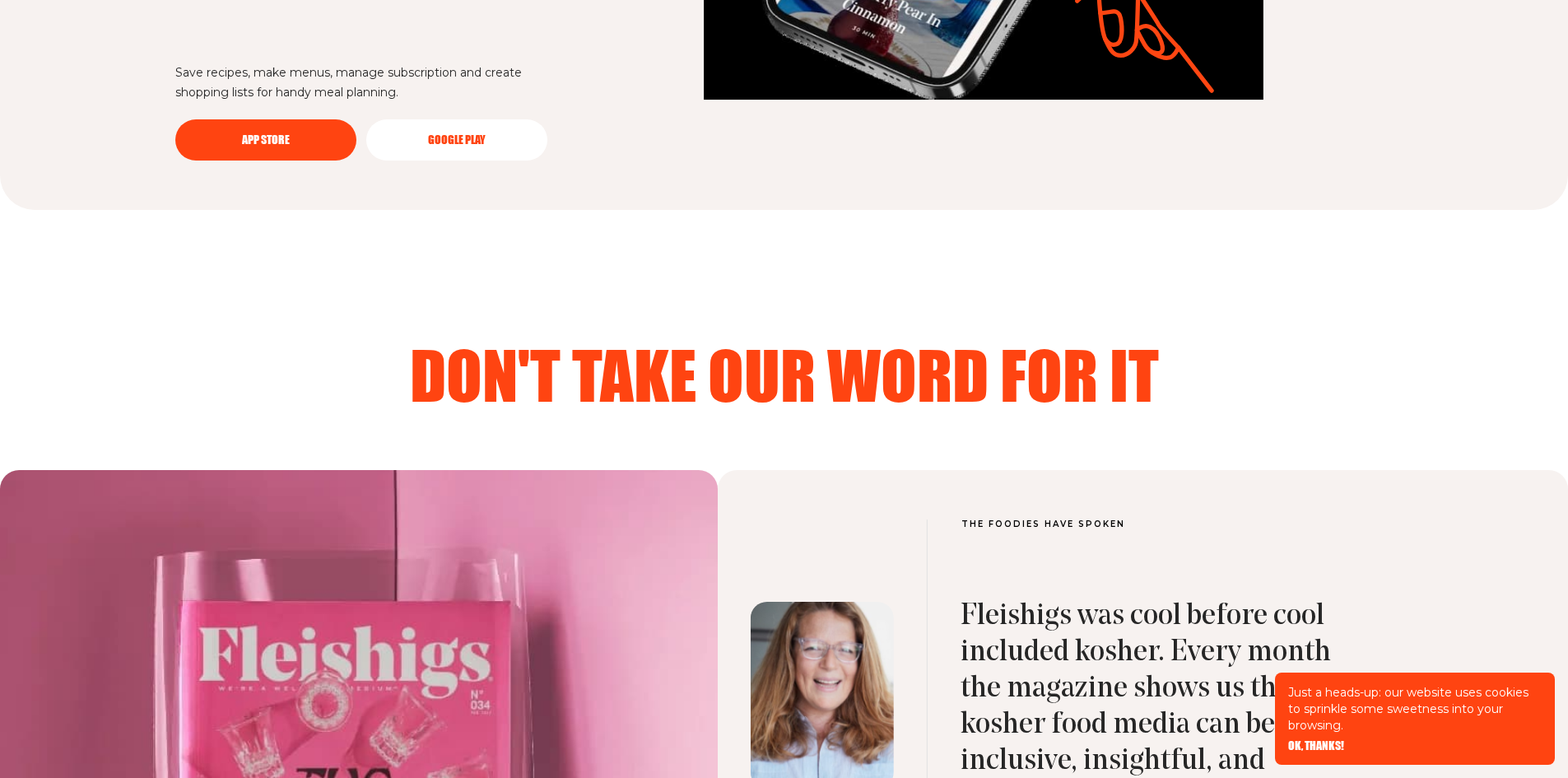
scroll to position [5106, 0]
